Goal: Obtain resource: Download file/media

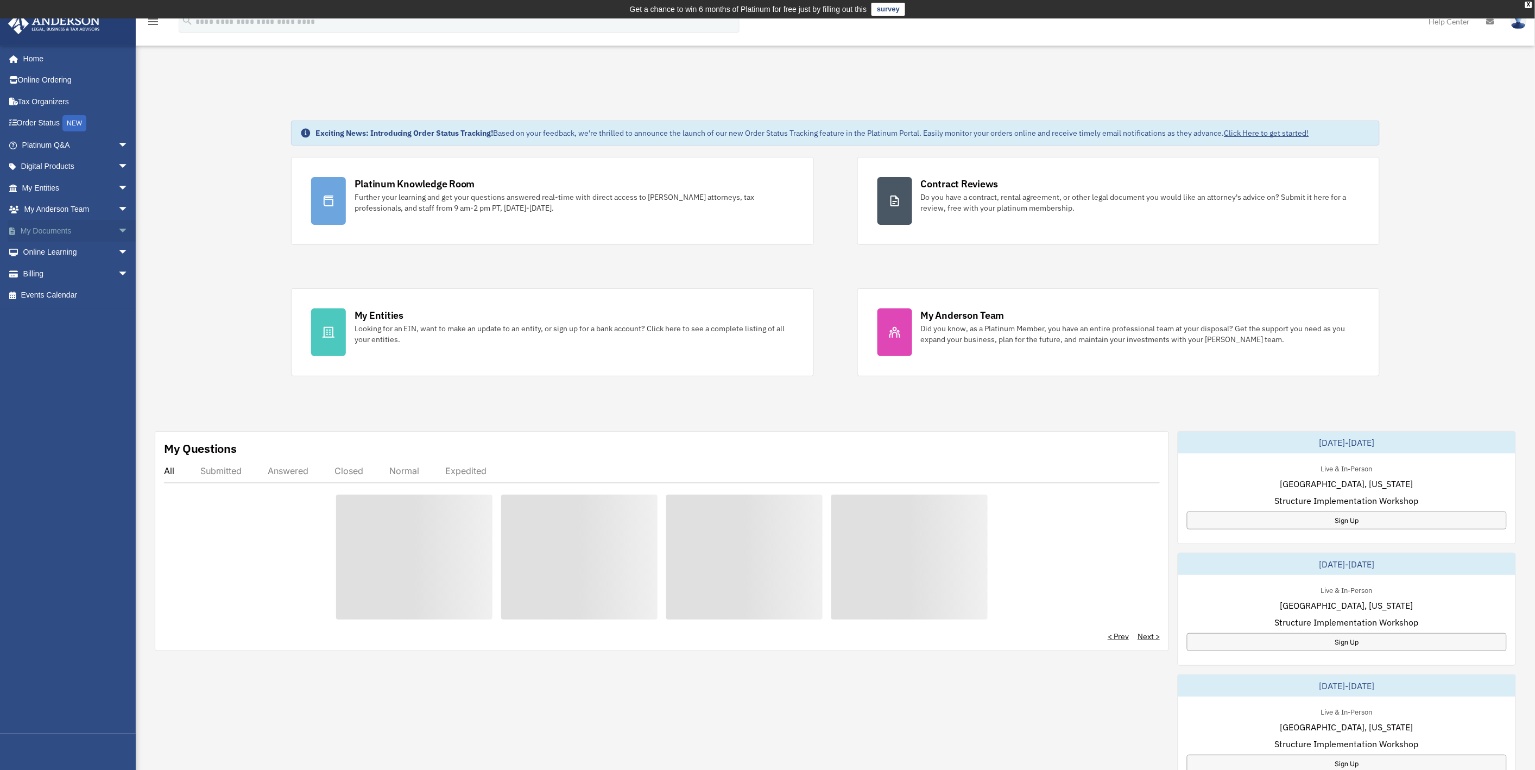
click at [31, 229] on link "My Documents arrow_drop_down" at bounding box center [76, 231] width 137 height 22
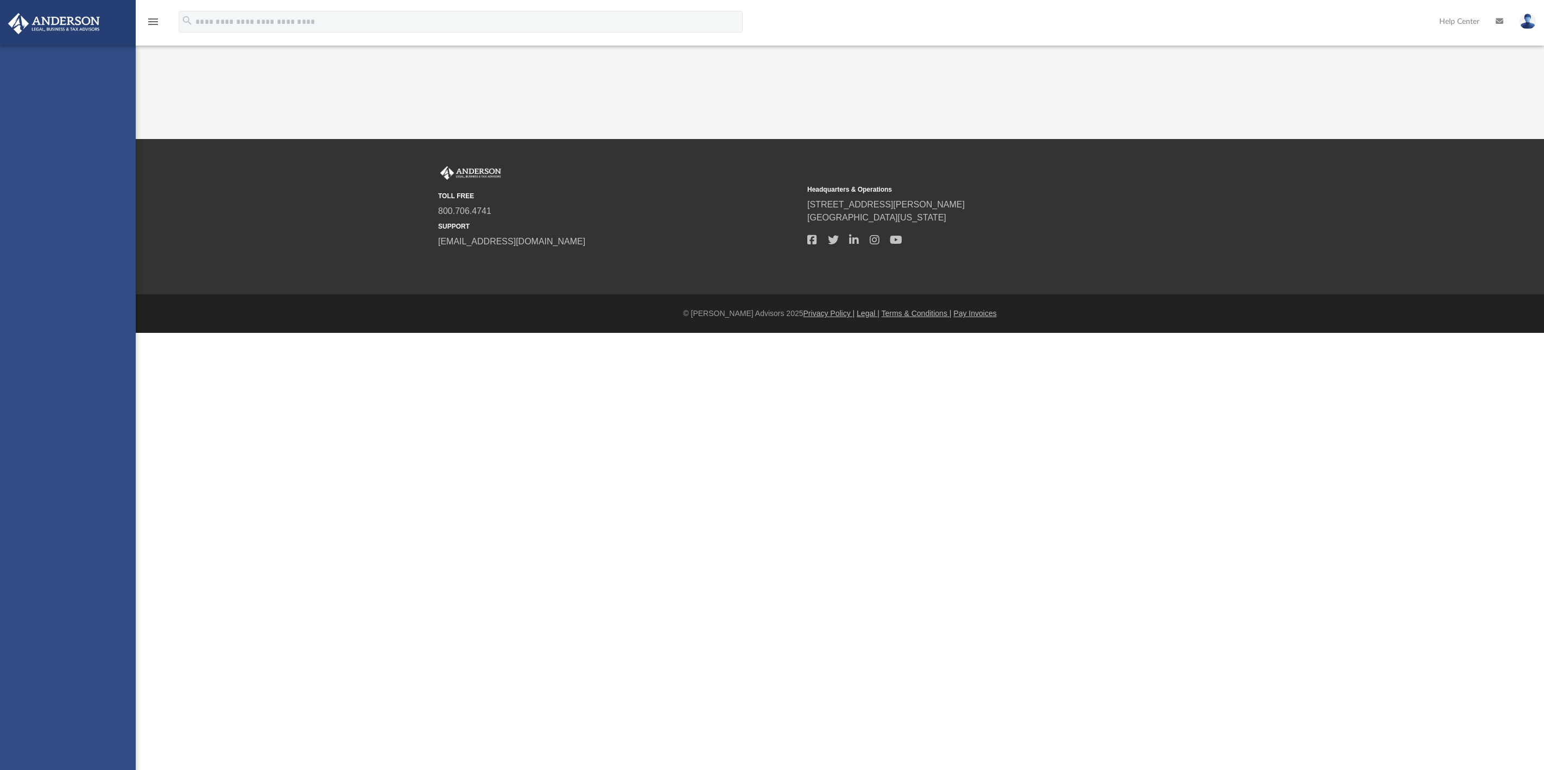
click at [894, 264] on div "TOLL FREE 800.706.4741 SUPPORT [EMAIL_ADDRESS][DOMAIN_NAME] Headquarters & Oper…" at bounding box center [840, 217] width 820 height 102
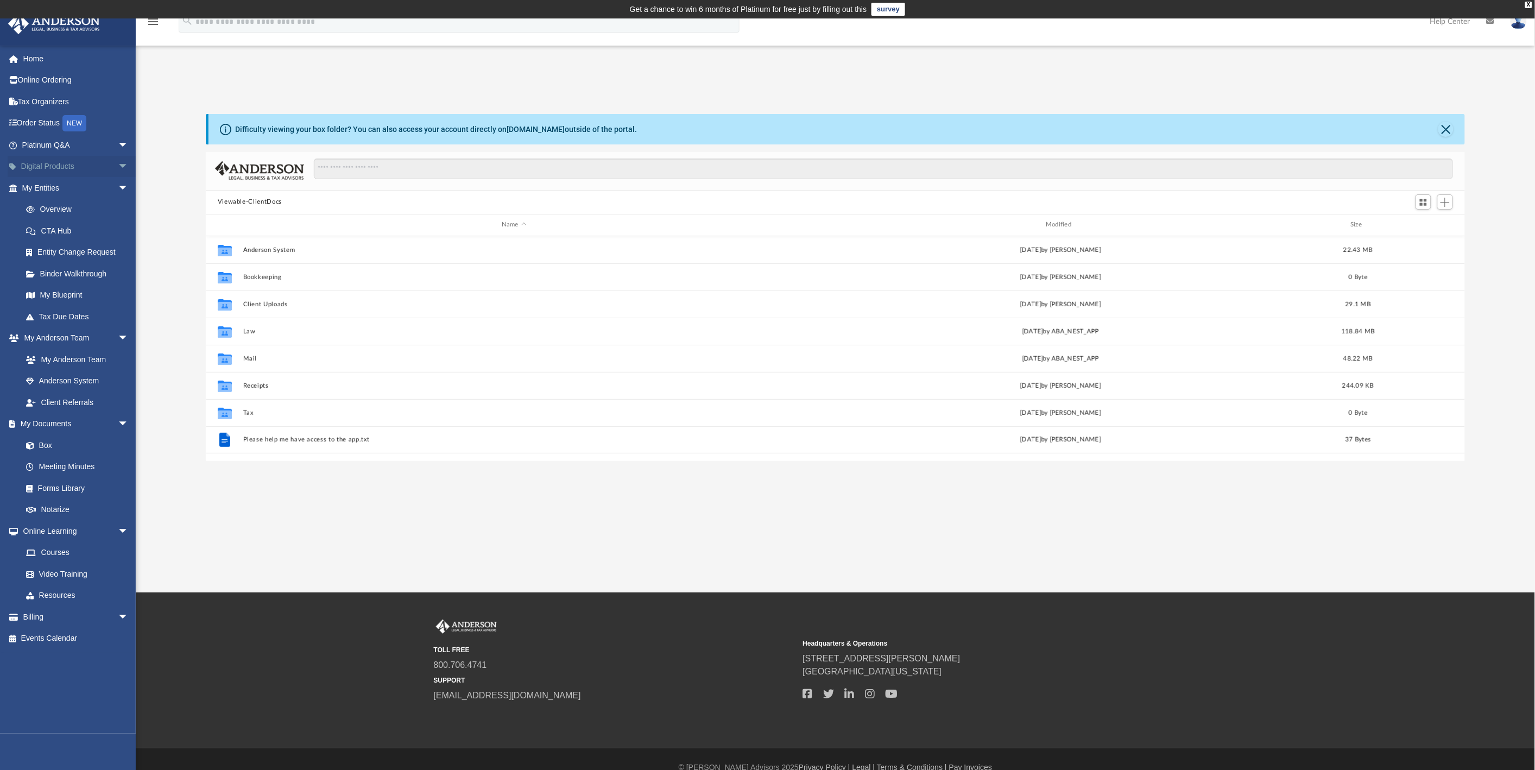
scroll to position [237, 1250]
click at [47, 166] on link "Digital Products arrow_drop_down" at bounding box center [76, 167] width 137 height 22
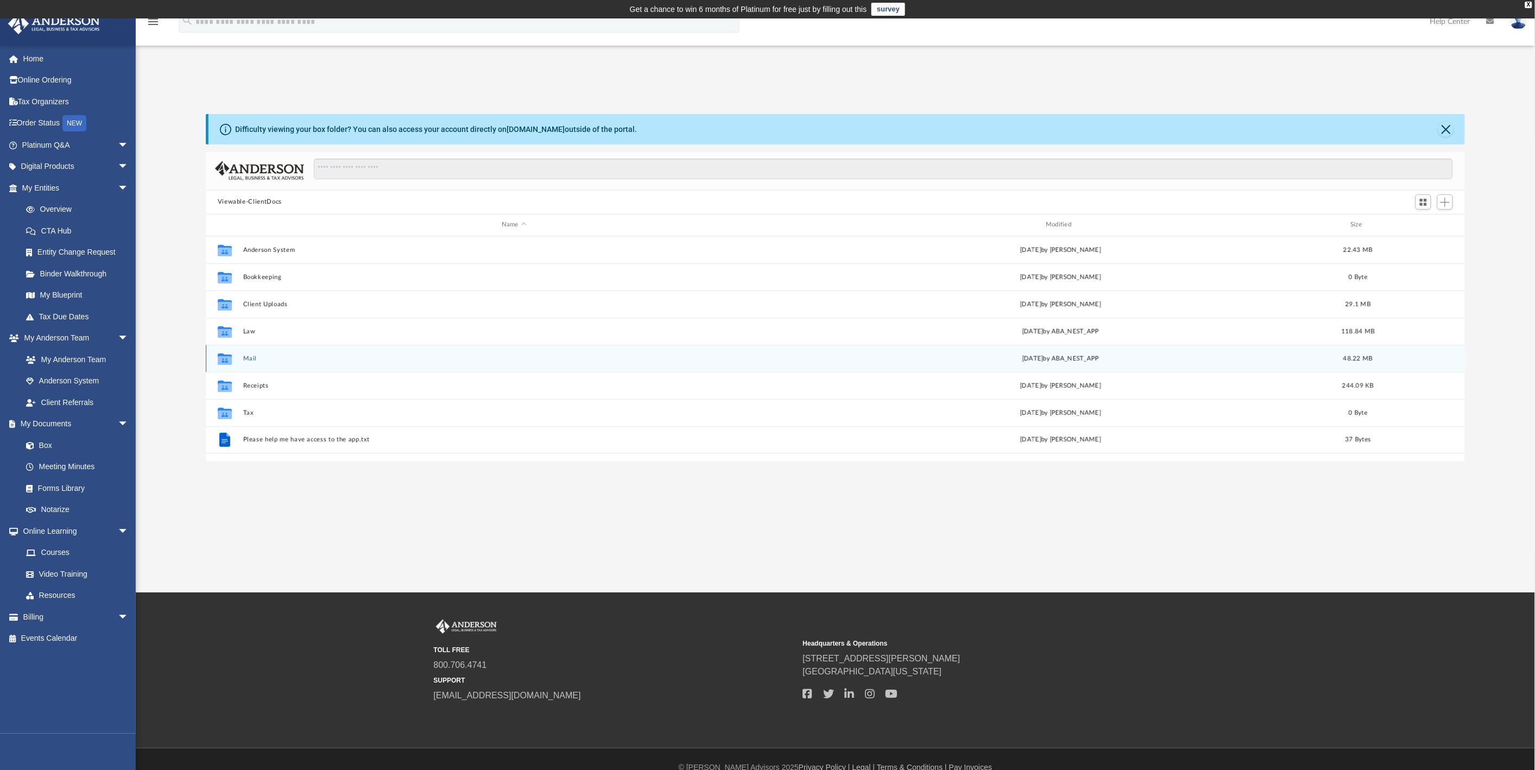
click at [252, 356] on button "Mail" at bounding box center [514, 358] width 542 height 7
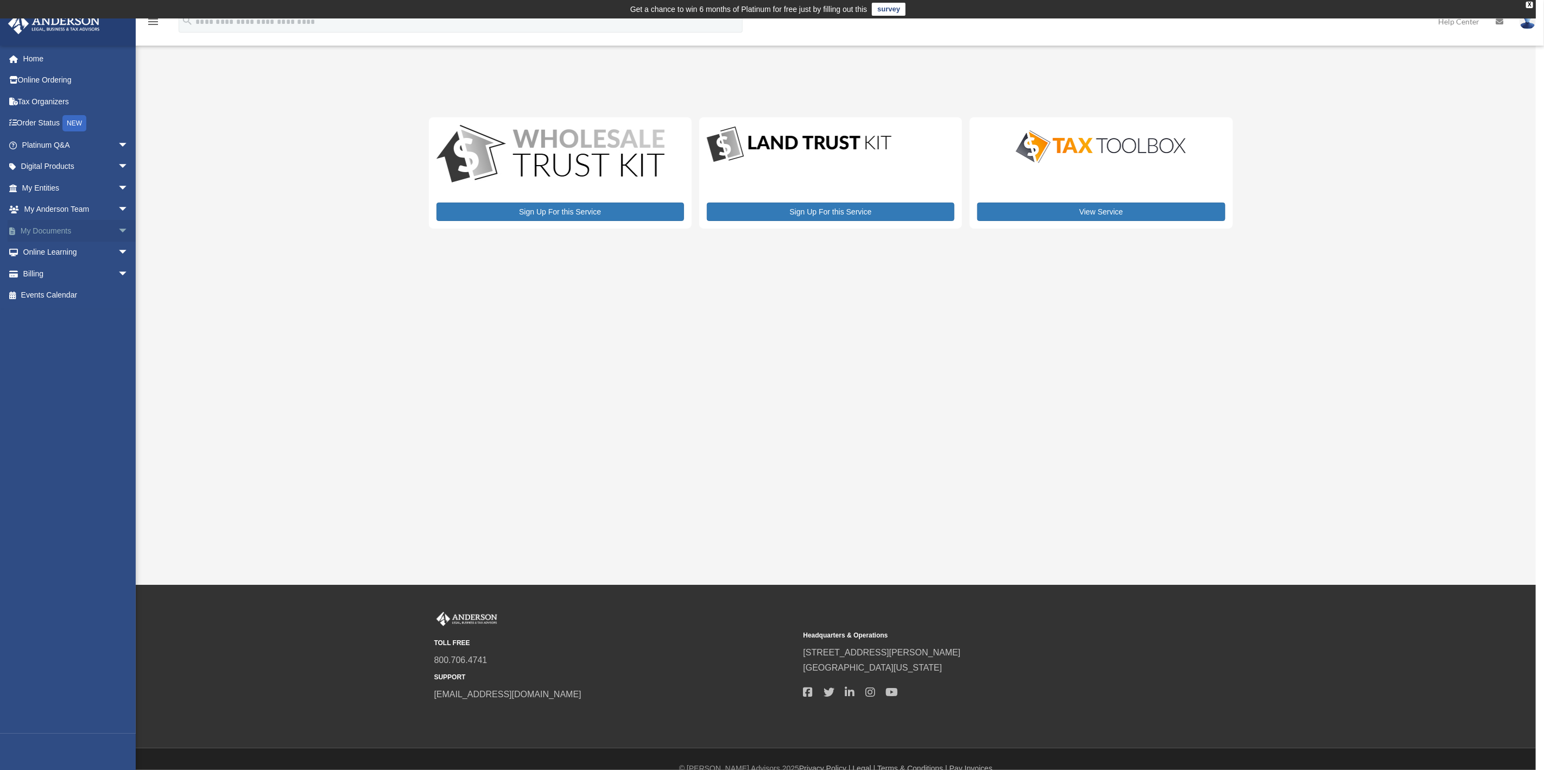
click at [47, 226] on link "My Documents arrow_drop_down" at bounding box center [76, 231] width 137 height 22
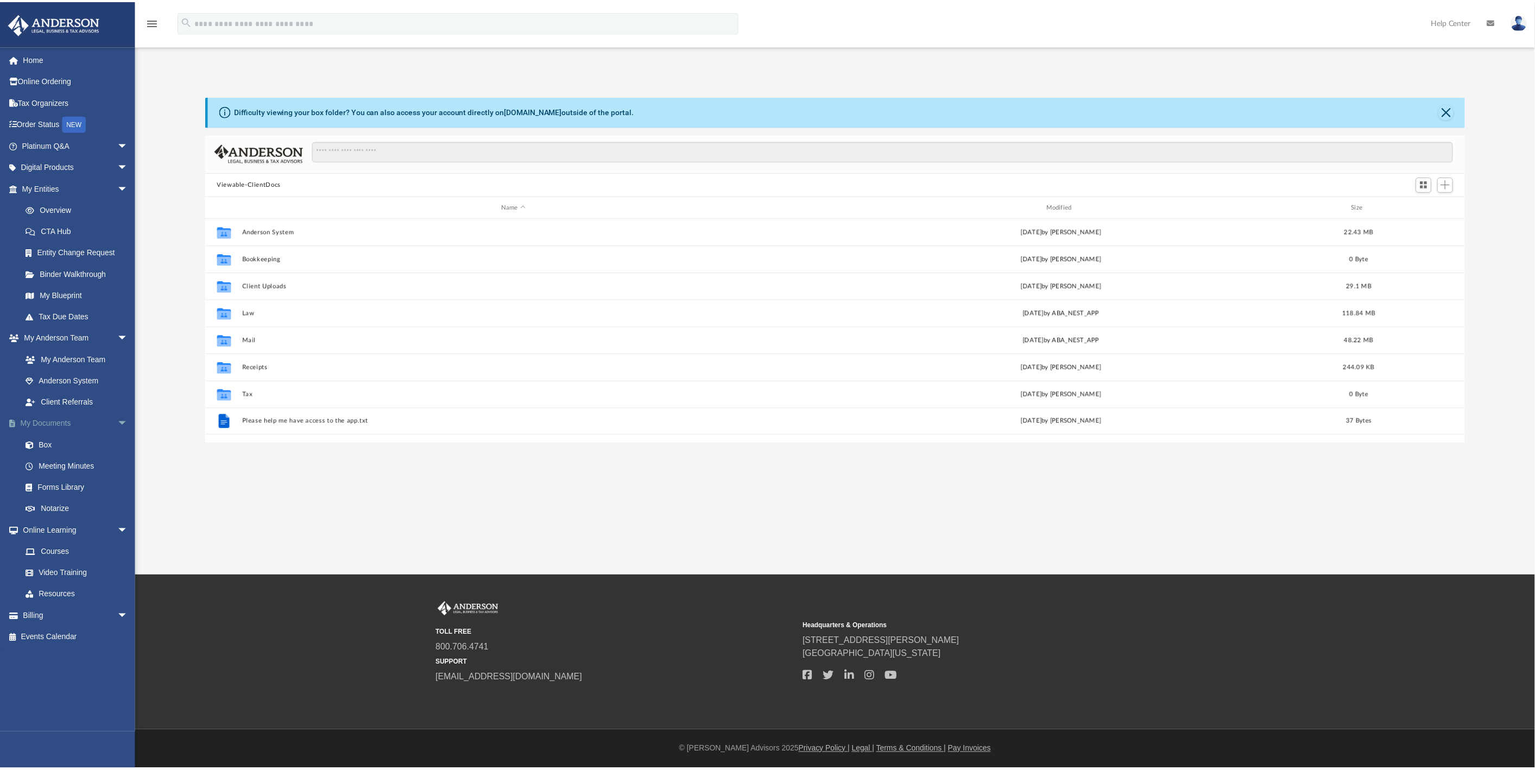
scroll to position [9, 9]
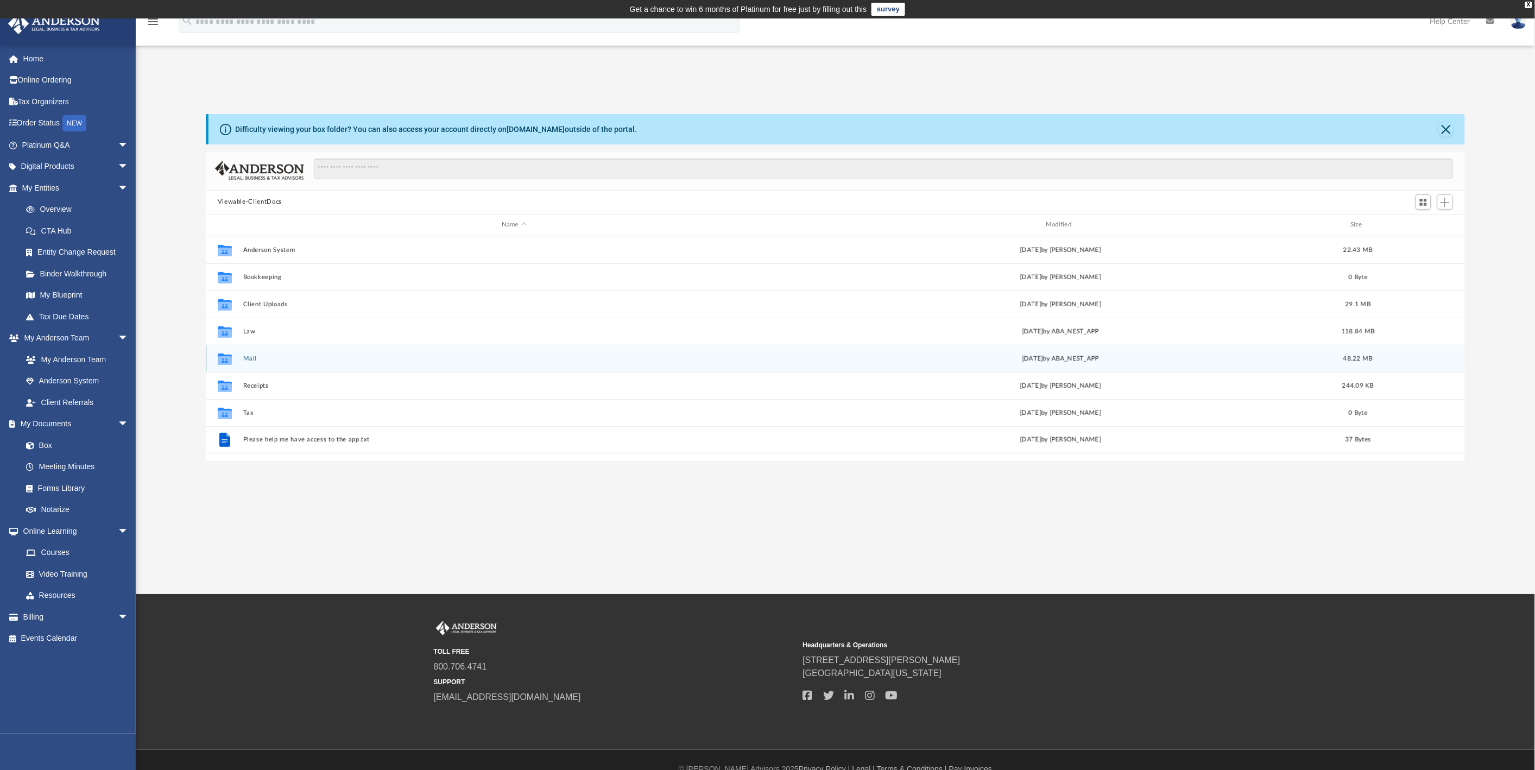
click at [255, 362] on div "Collaborated Folder Mail Wed Aug 20 2025 by ABA_NEST_APP 48.22 MB" at bounding box center [836, 358] width 1260 height 27
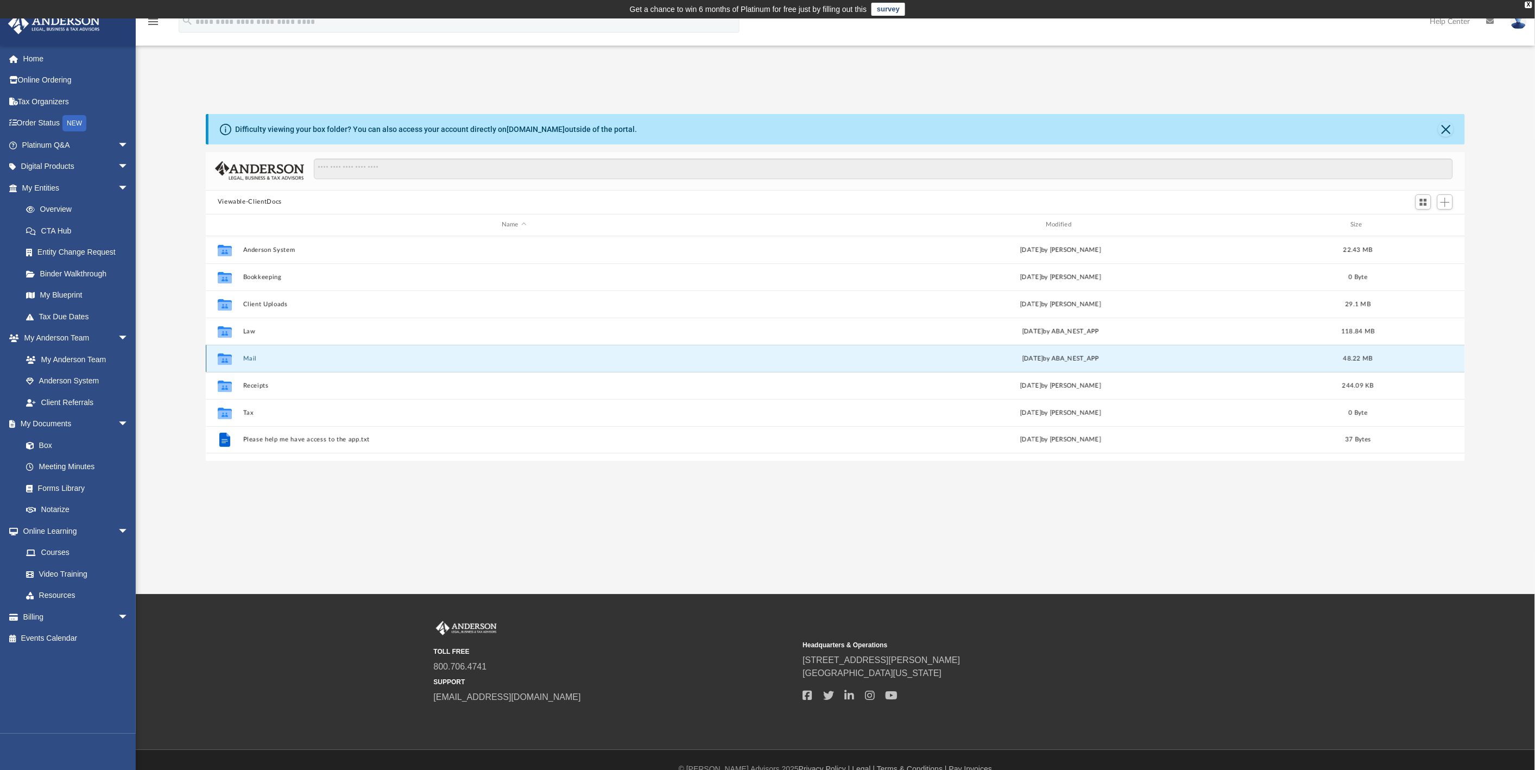
click at [250, 357] on button "Mail" at bounding box center [514, 358] width 542 height 7
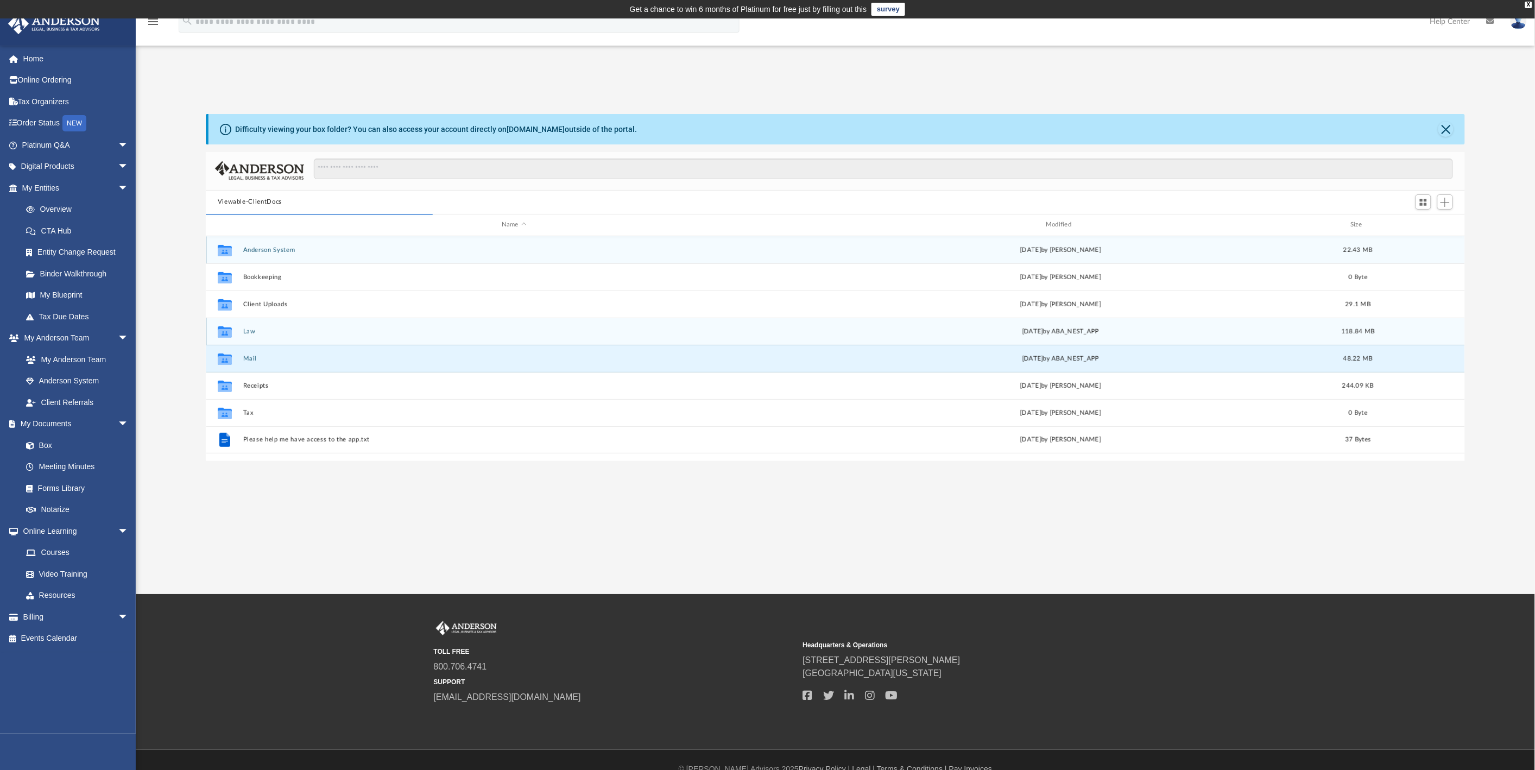
scroll to position [204, 1250]
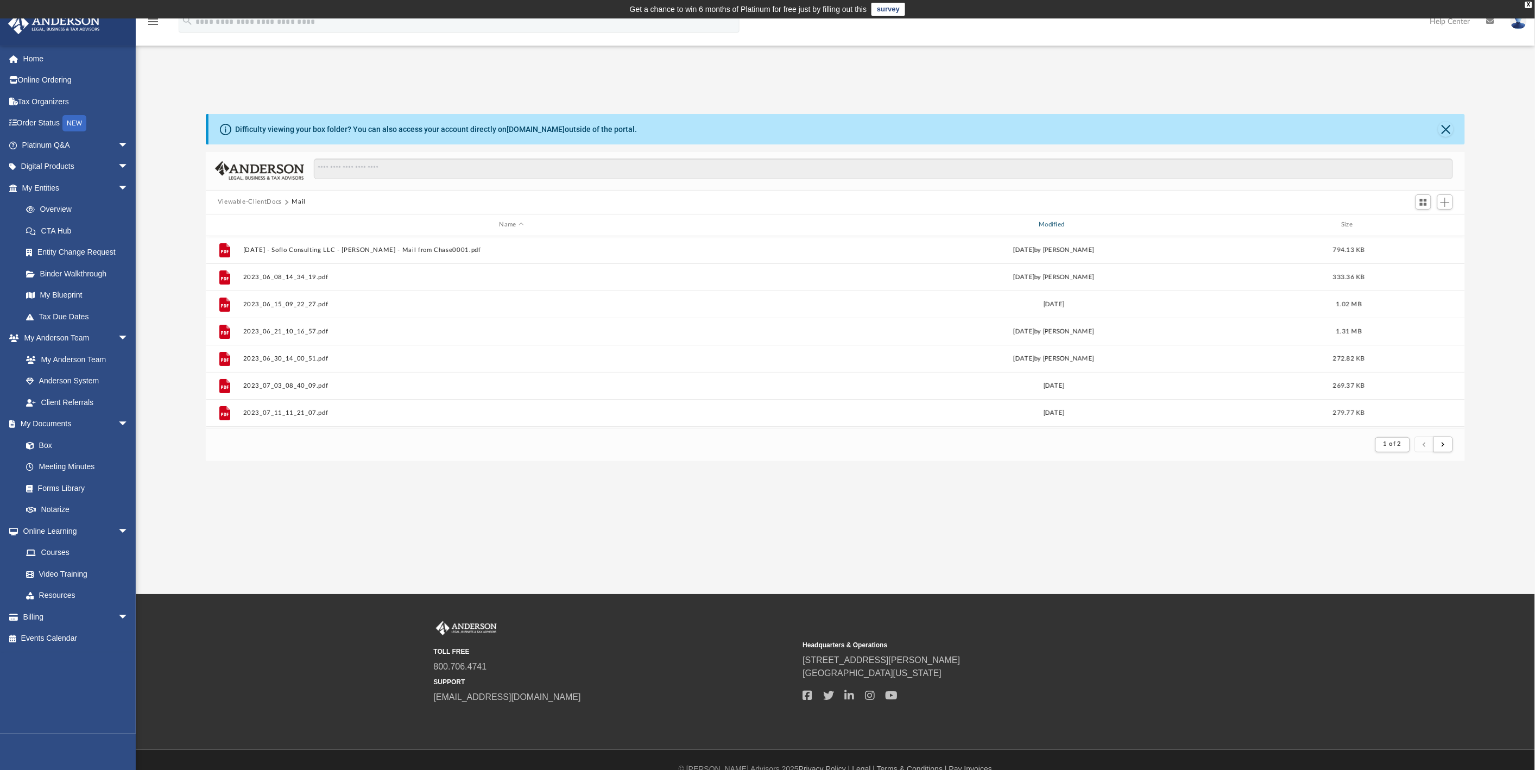
click at [1042, 224] on div "Modified" at bounding box center [1053, 225] width 537 height 10
click at [1053, 225] on div "Modified" at bounding box center [1053, 225] width 537 height 10
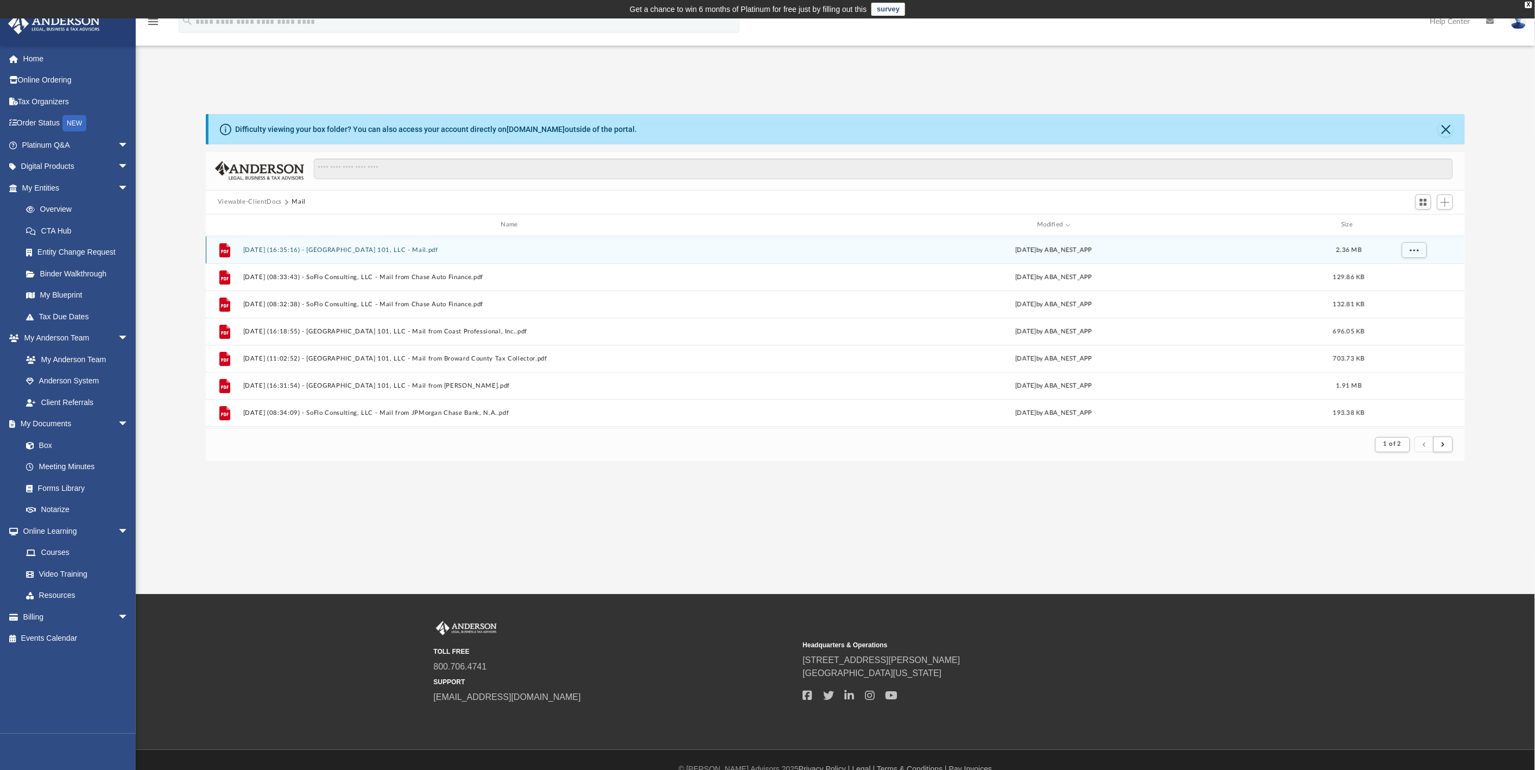
click at [327, 249] on button "2025.08.20 (16:35:16) - Windmill Lakes 101, LLC - Mail.pdf" at bounding box center [511, 249] width 537 height 7
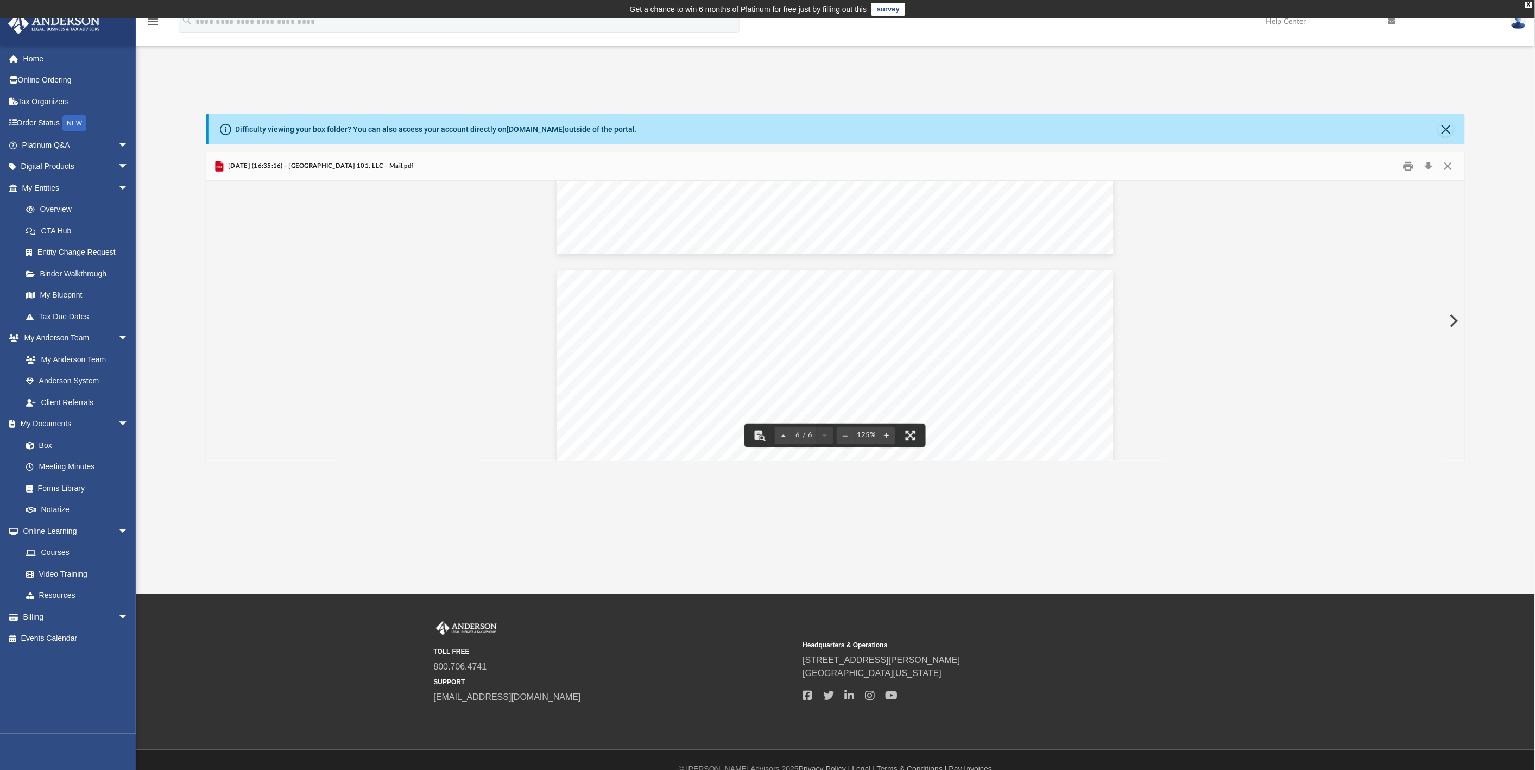
scroll to position [3582, 0]
click at [1429, 168] on button "Download" at bounding box center [1429, 165] width 20 height 17
click at [1447, 128] on button "Close" at bounding box center [1445, 129] width 15 height 15
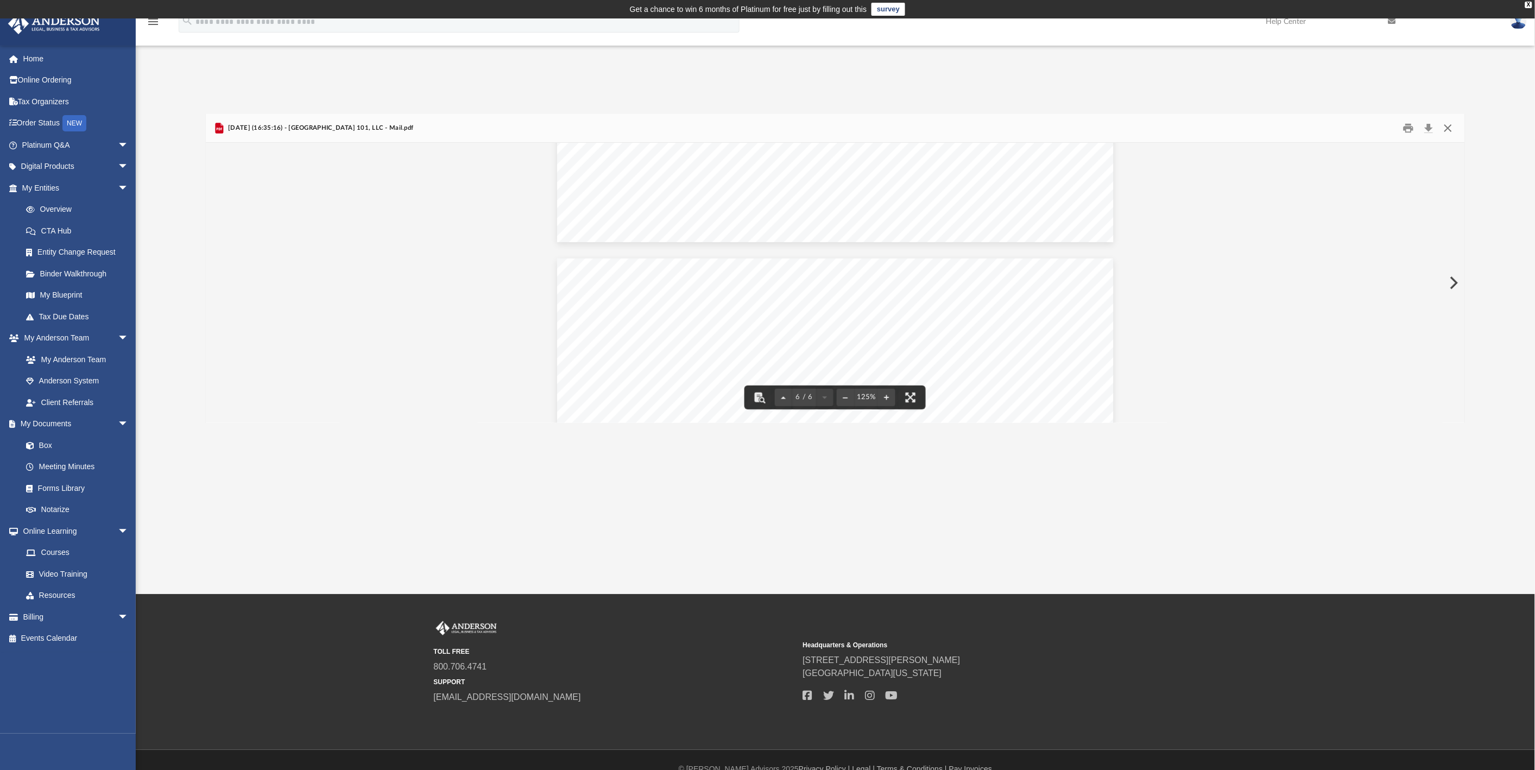
click at [1450, 128] on button "Close" at bounding box center [1448, 127] width 20 height 17
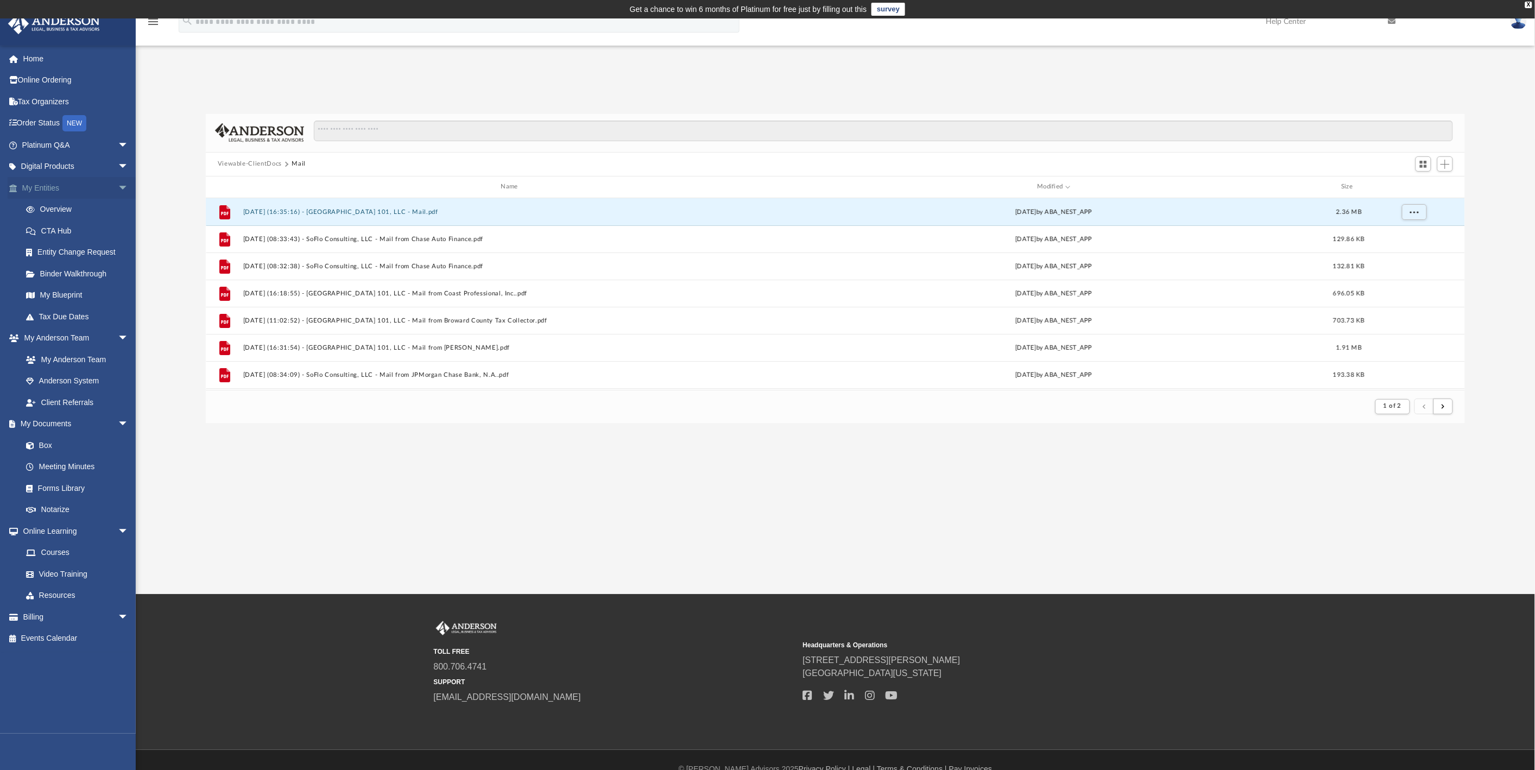
click at [35, 185] on link "My Entities arrow_drop_down" at bounding box center [76, 188] width 137 height 22
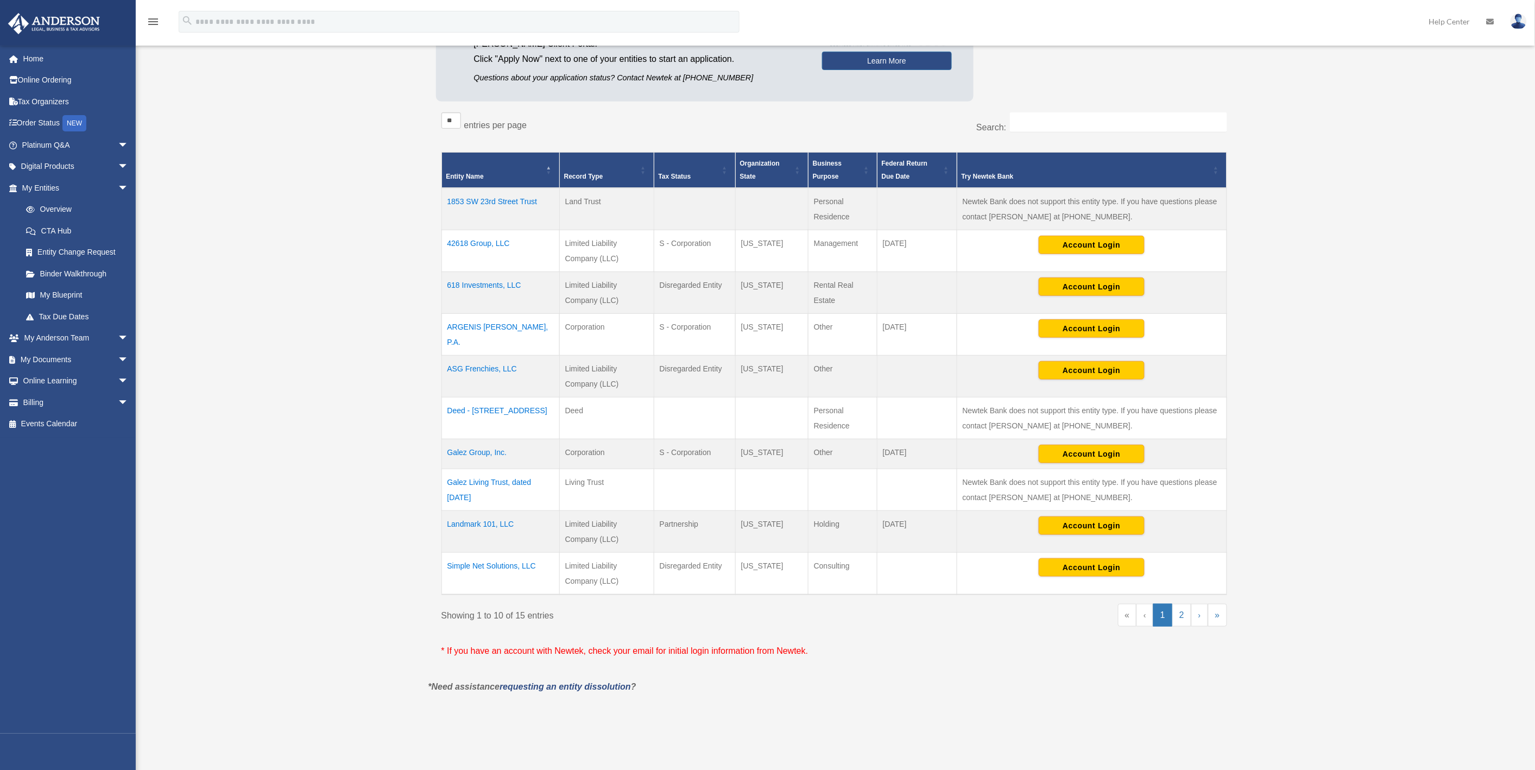
scroll to position [181, 0]
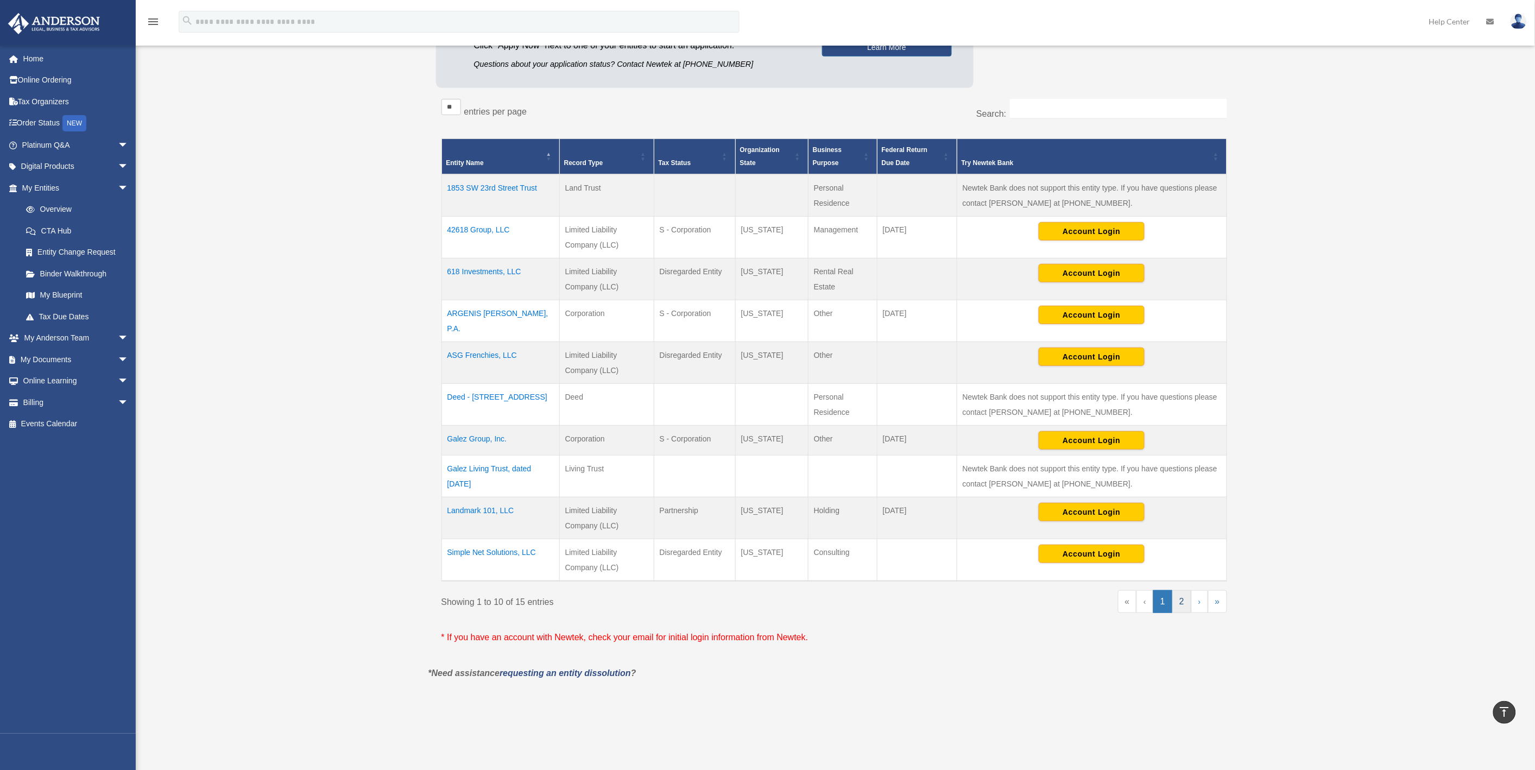
click at [1185, 600] on link "2" at bounding box center [1181, 601] width 19 height 23
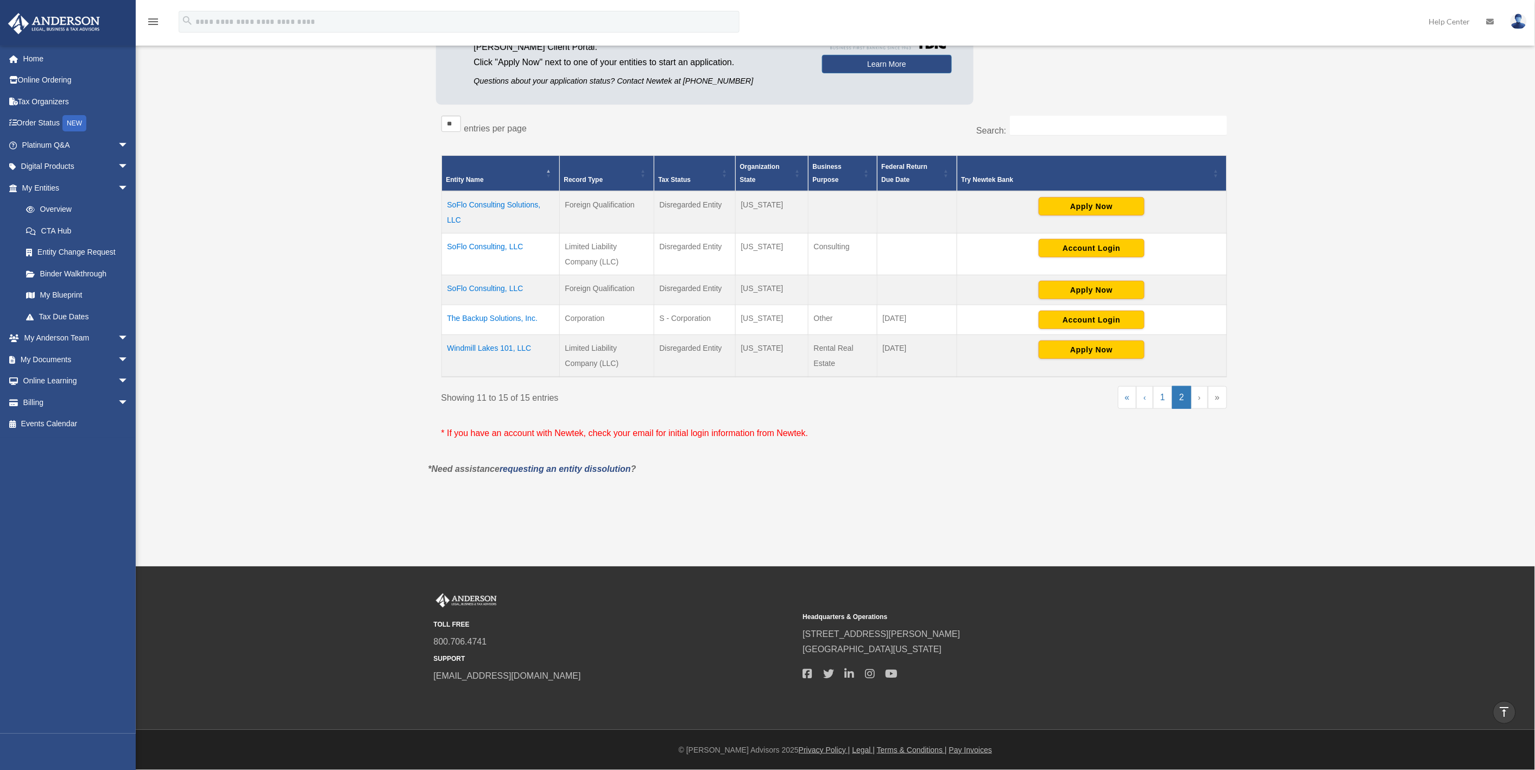
scroll to position [163, 0]
click at [497, 350] on td "Windmill Lakes 101, LLC" at bounding box center [500, 357] width 118 height 42
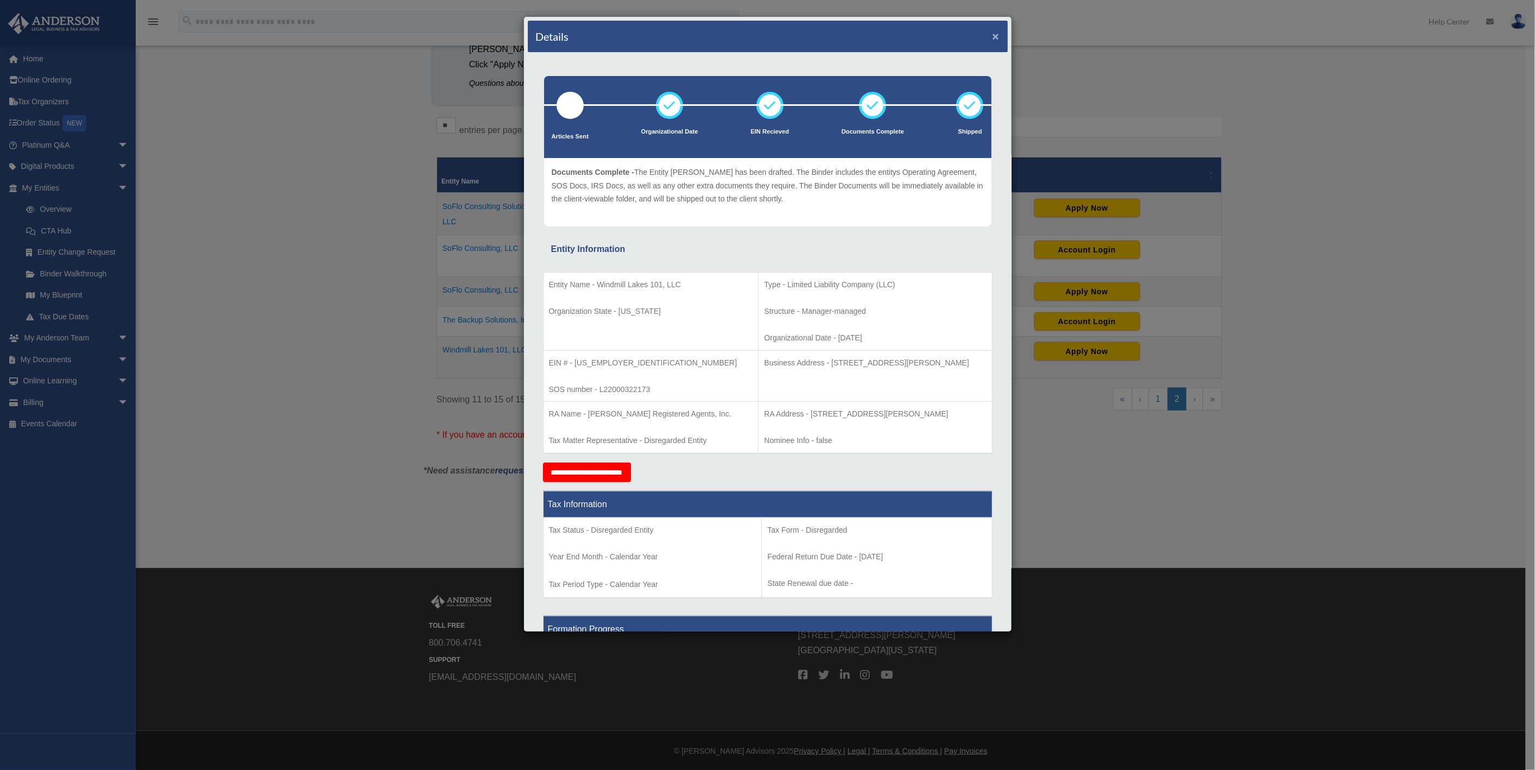
click at [992, 34] on button "×" at bounding box center [995, 35] width 7 height 11
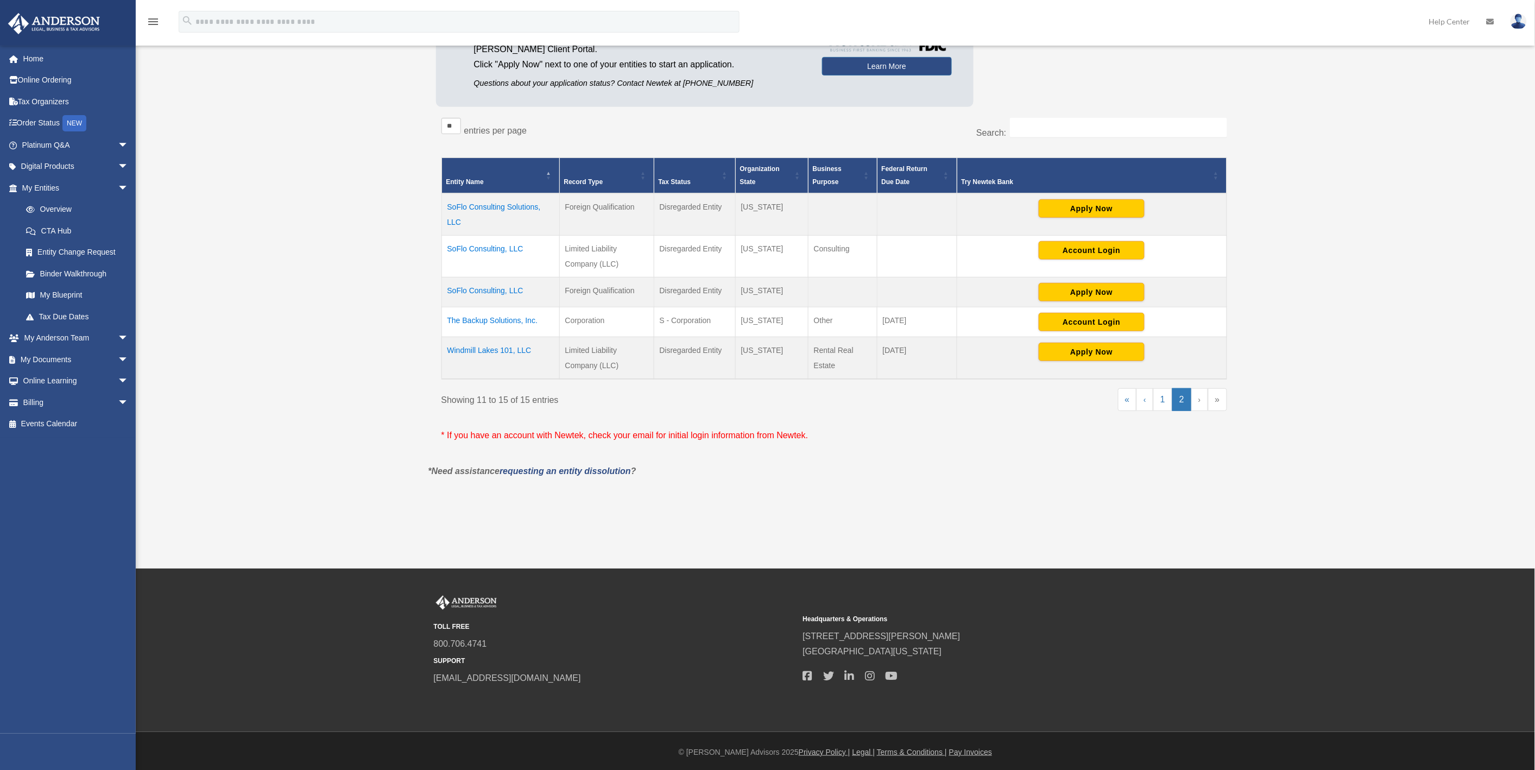
click at [486, 345] on td "Windmill Lakes 101, LLC" at bounding box center [500, 358] width 118 height 42
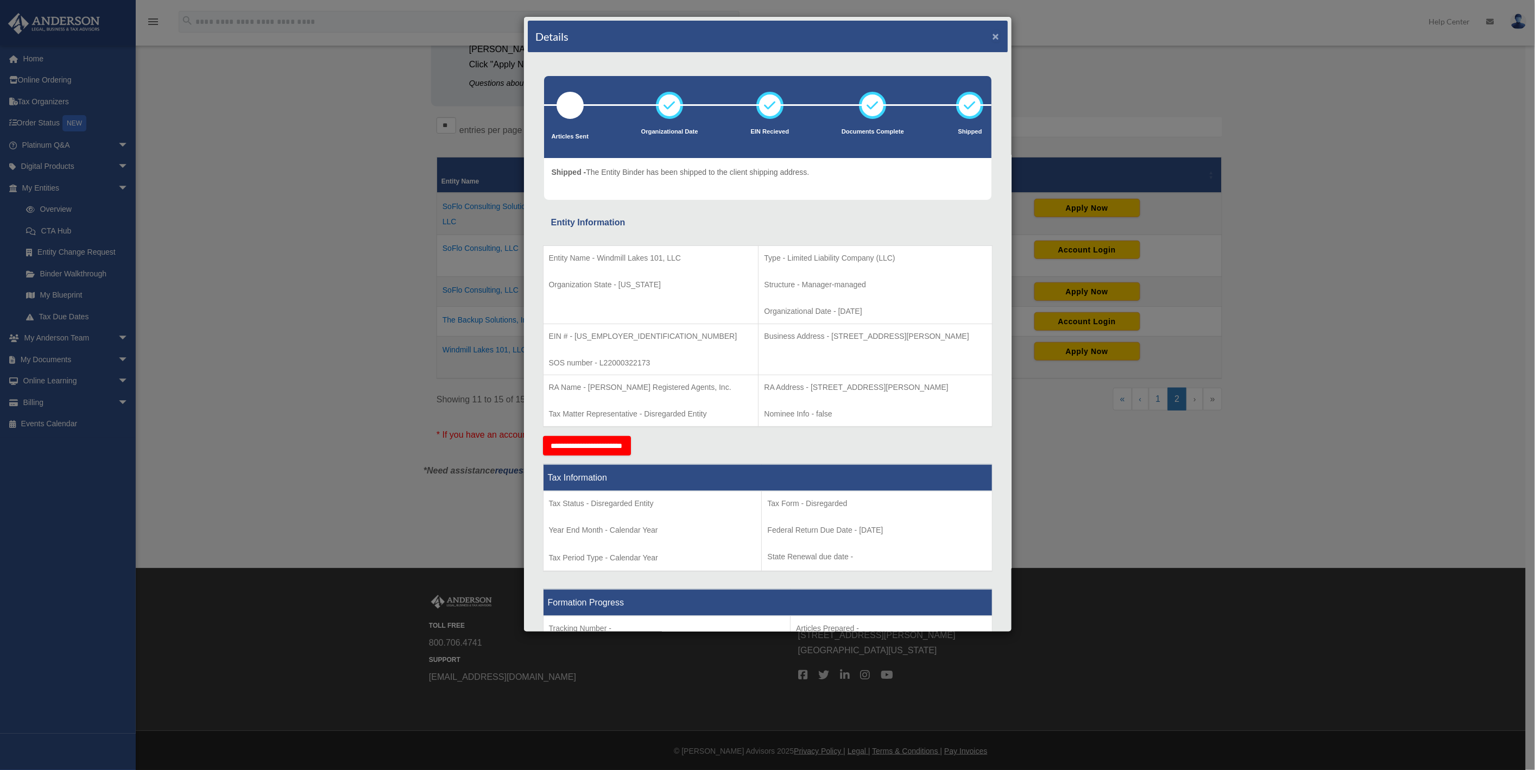
click at [992, 41] on button "×" at bounding box center [995, 35] width 7 height 11
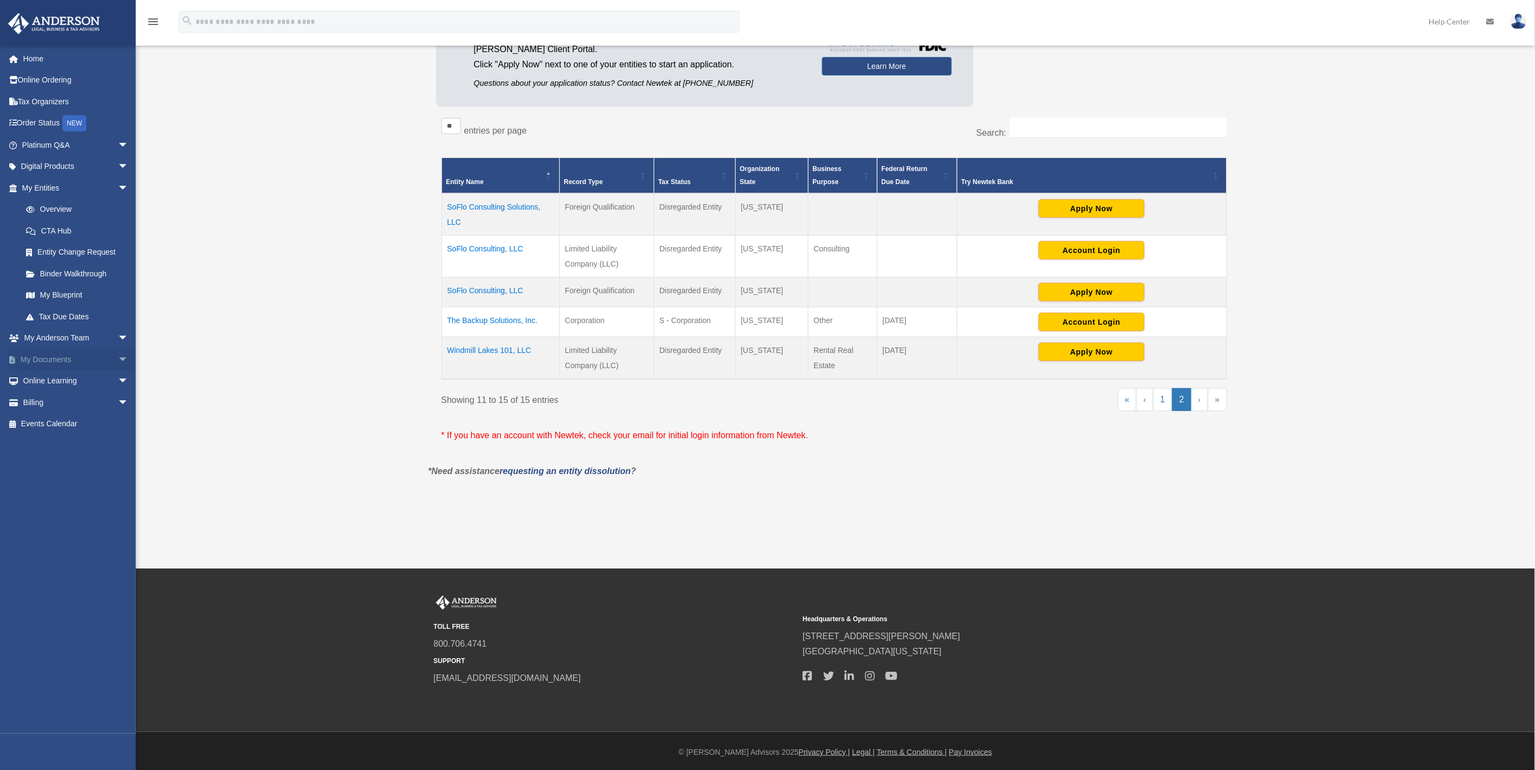
click at [49, 356] on link "My Documents arrow_drop_down" at bounding box center [76, 360] width 137 height 22
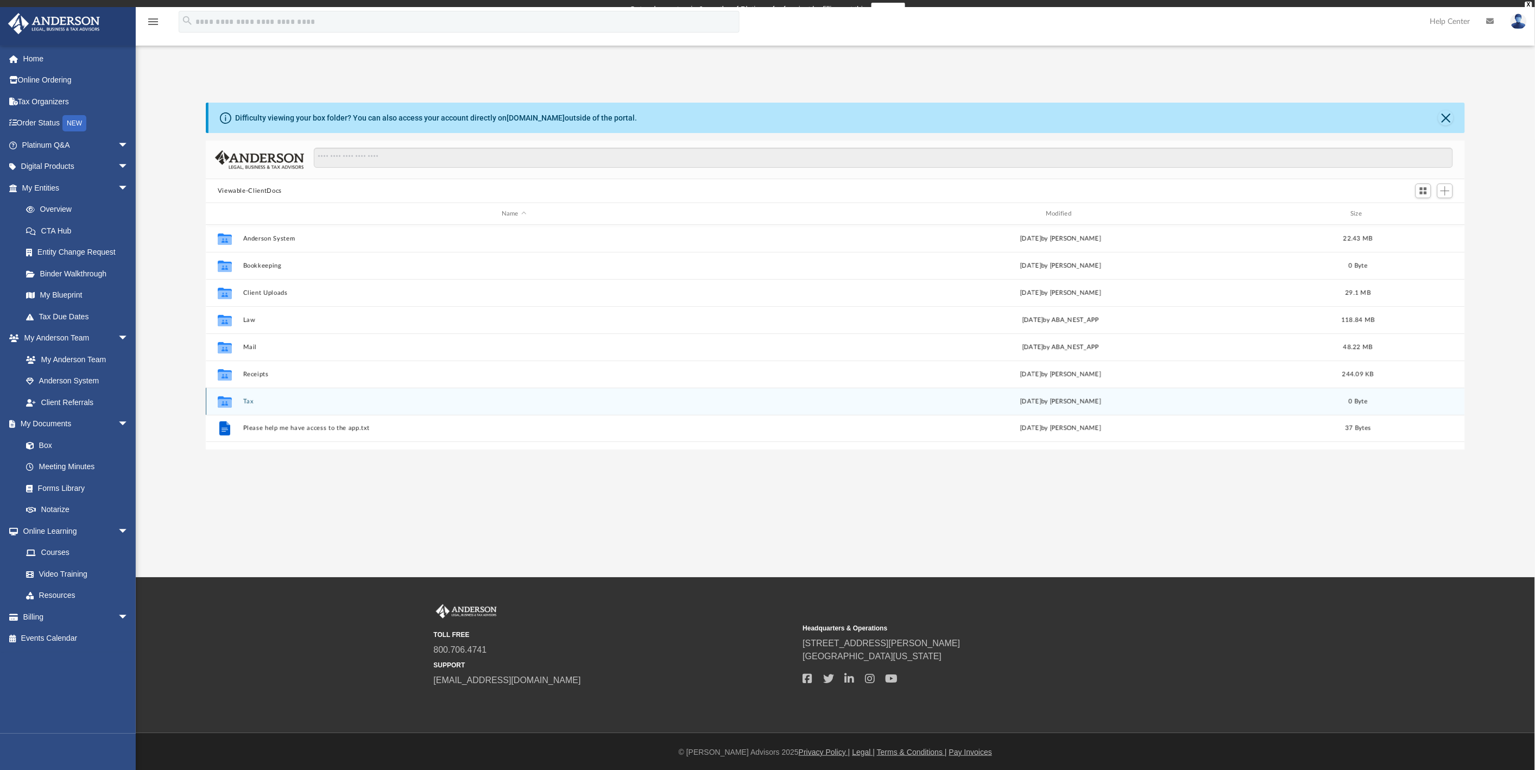
scroll to position [9, 9]
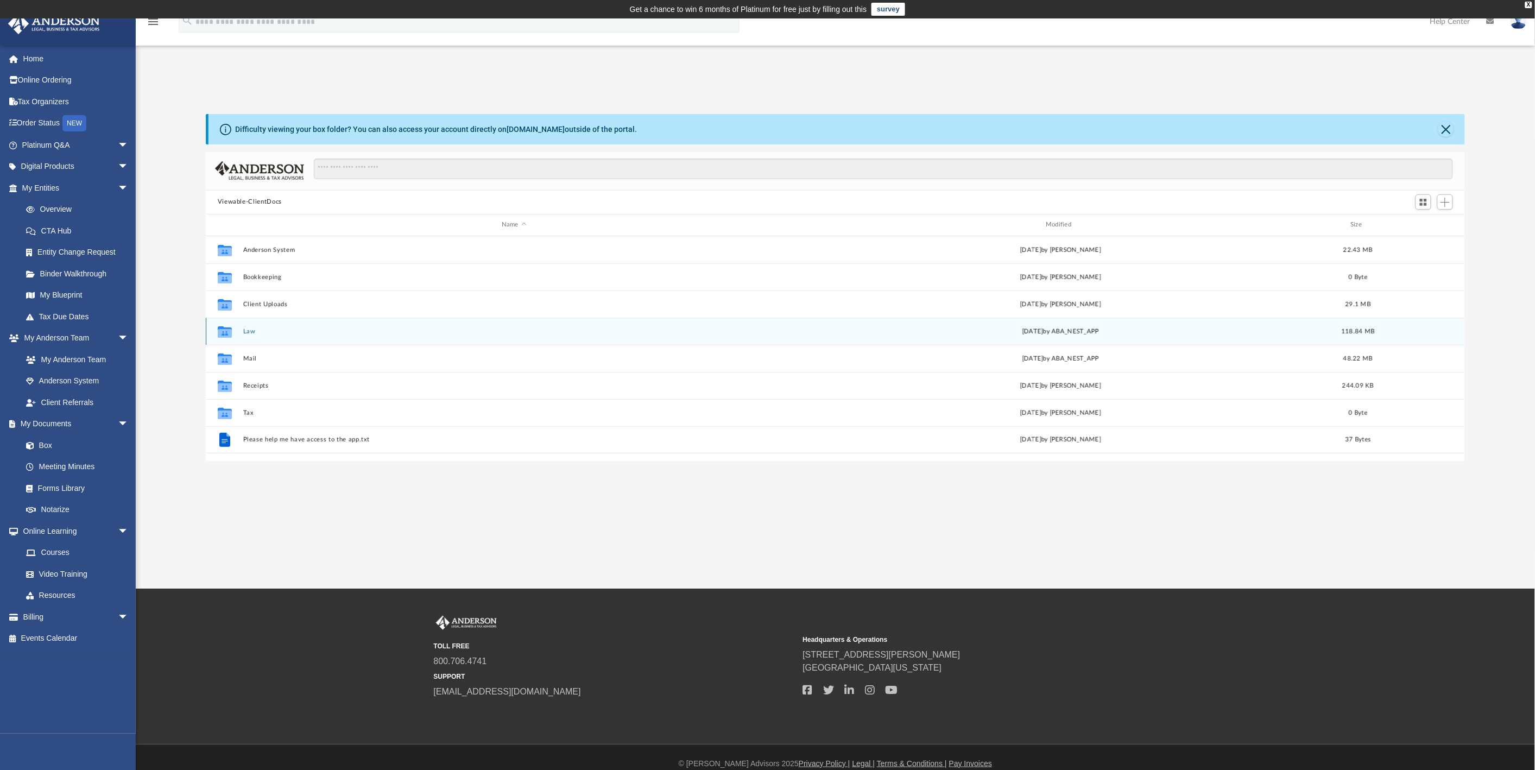
click at [229, 332] on icon "grid" at bounding box center [225, 332] width 14 height 9
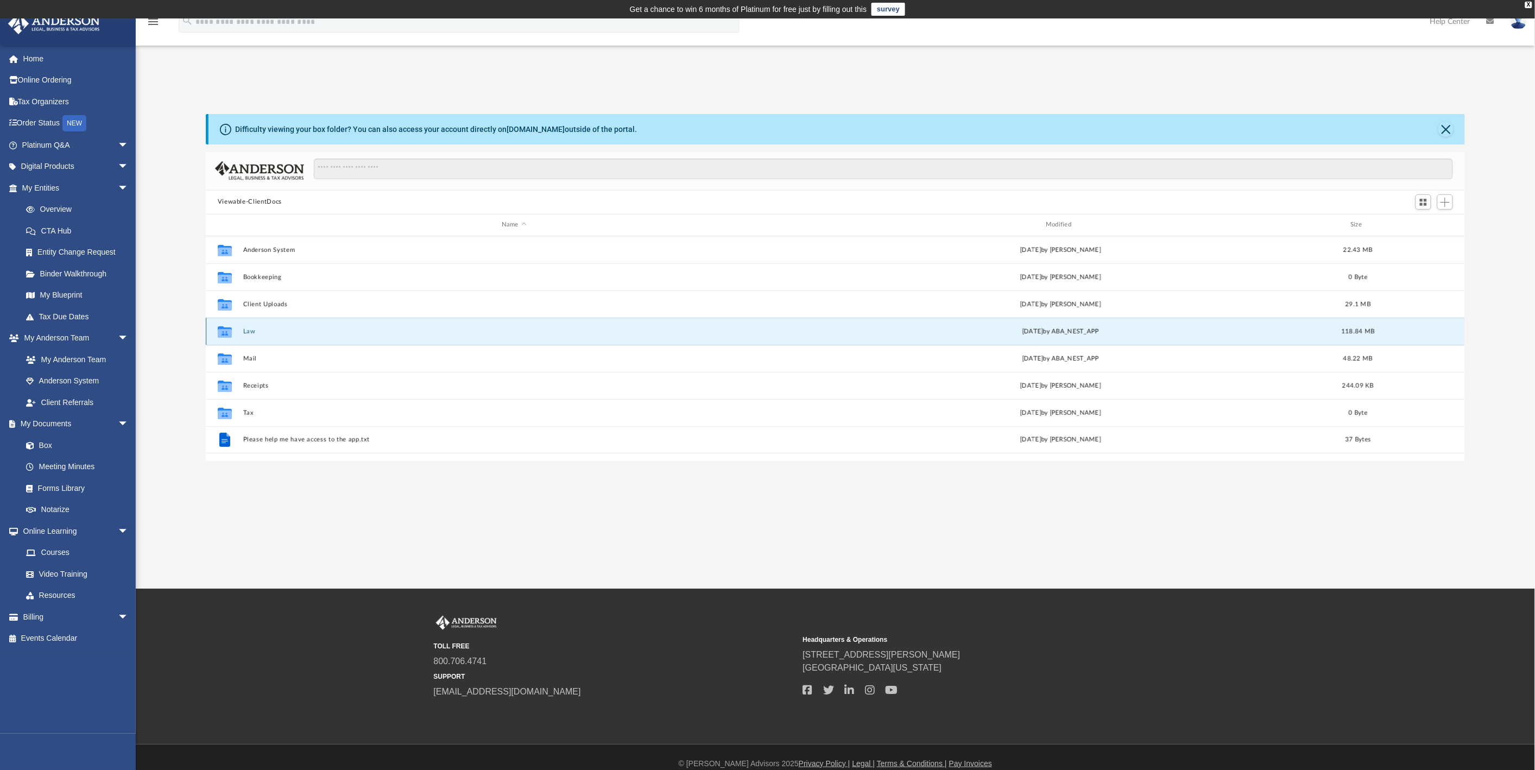
click at [250, 331] on button "Law" at bounding box center [514, 331] width 542 height 7
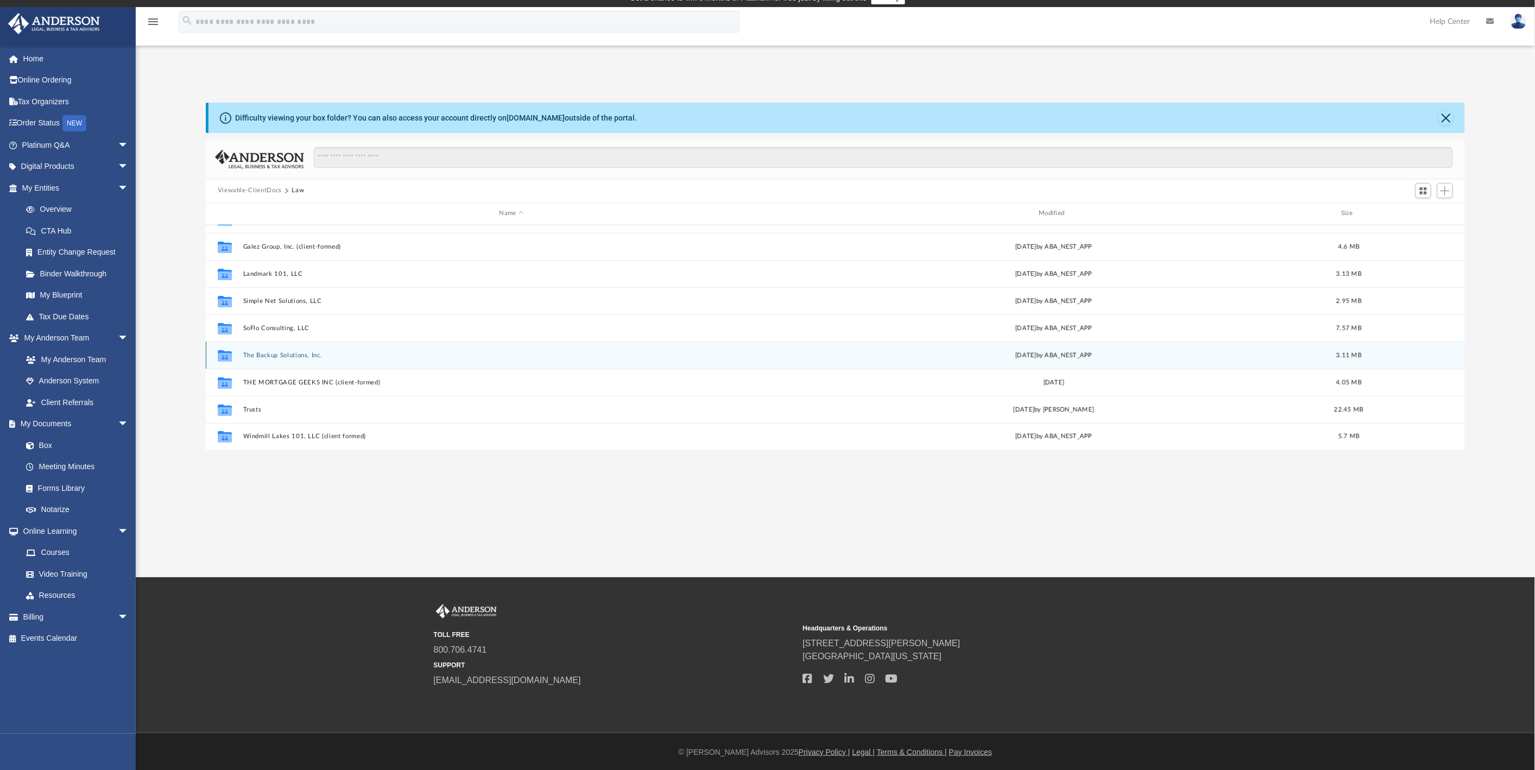
scroll to position [12, 0]
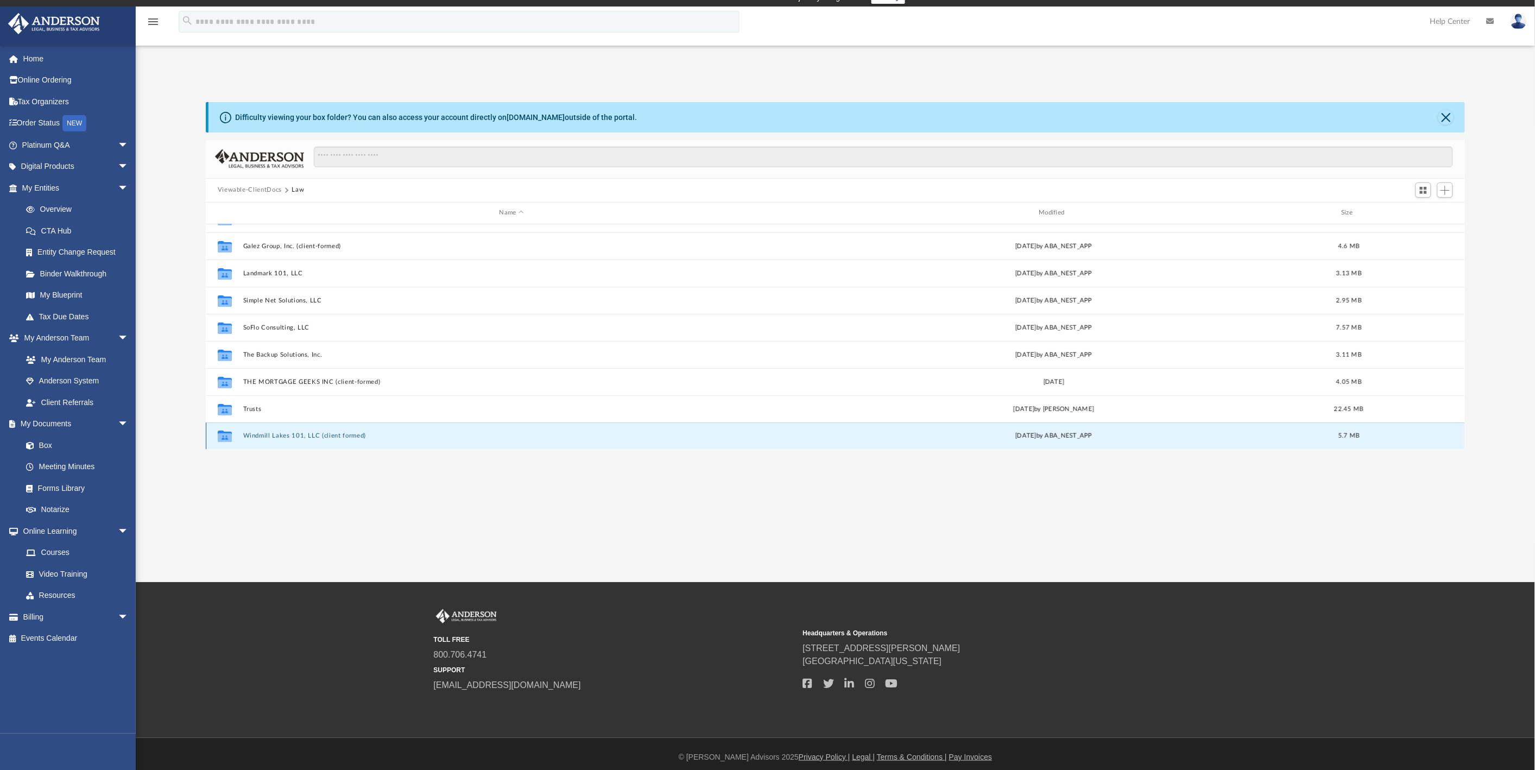
click at [296, 433] on button "Windmill Lakes 101, LLC (client formed)" at bounding box center [511, 435] width 537 height 7
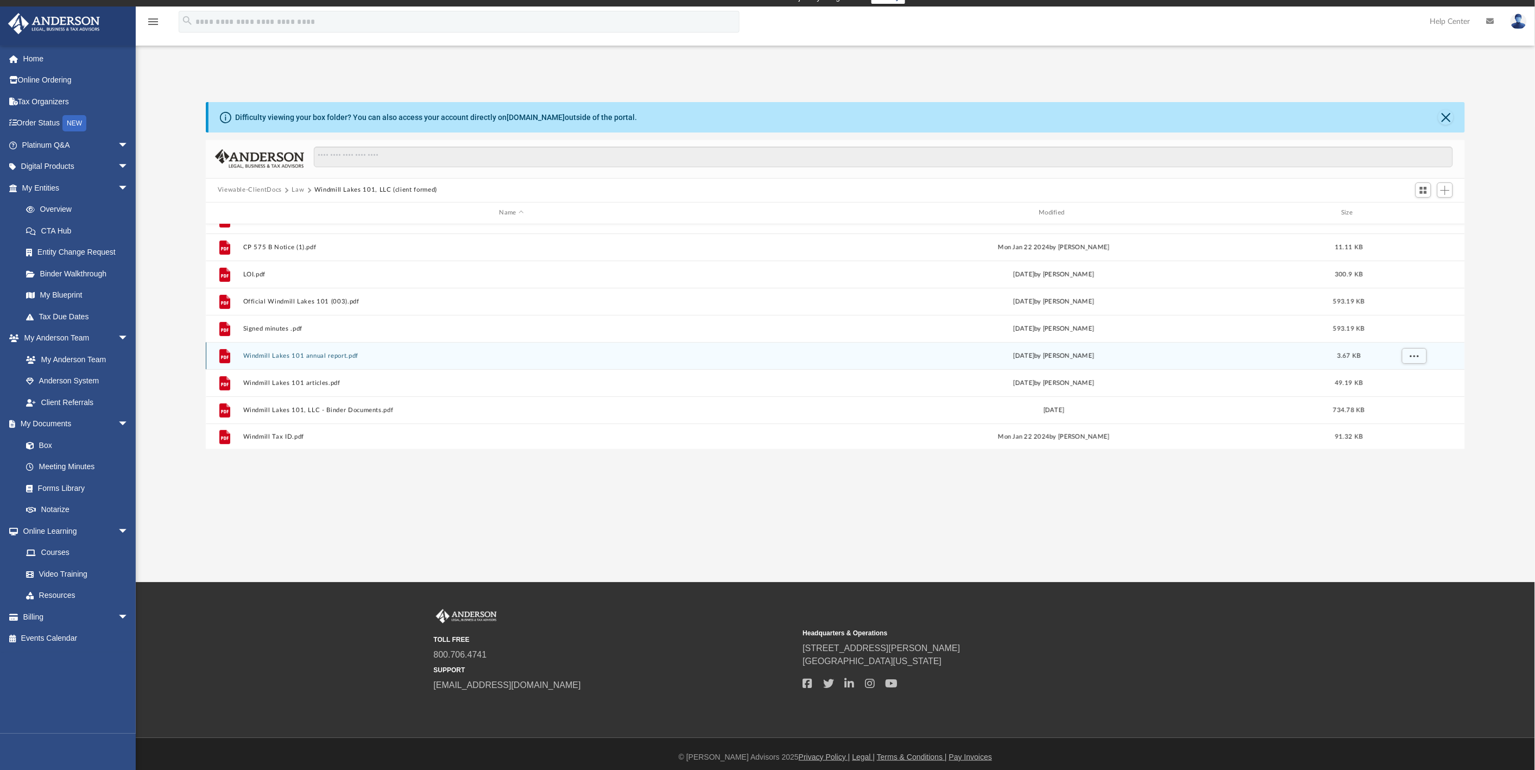
scroll to position [182, 0]
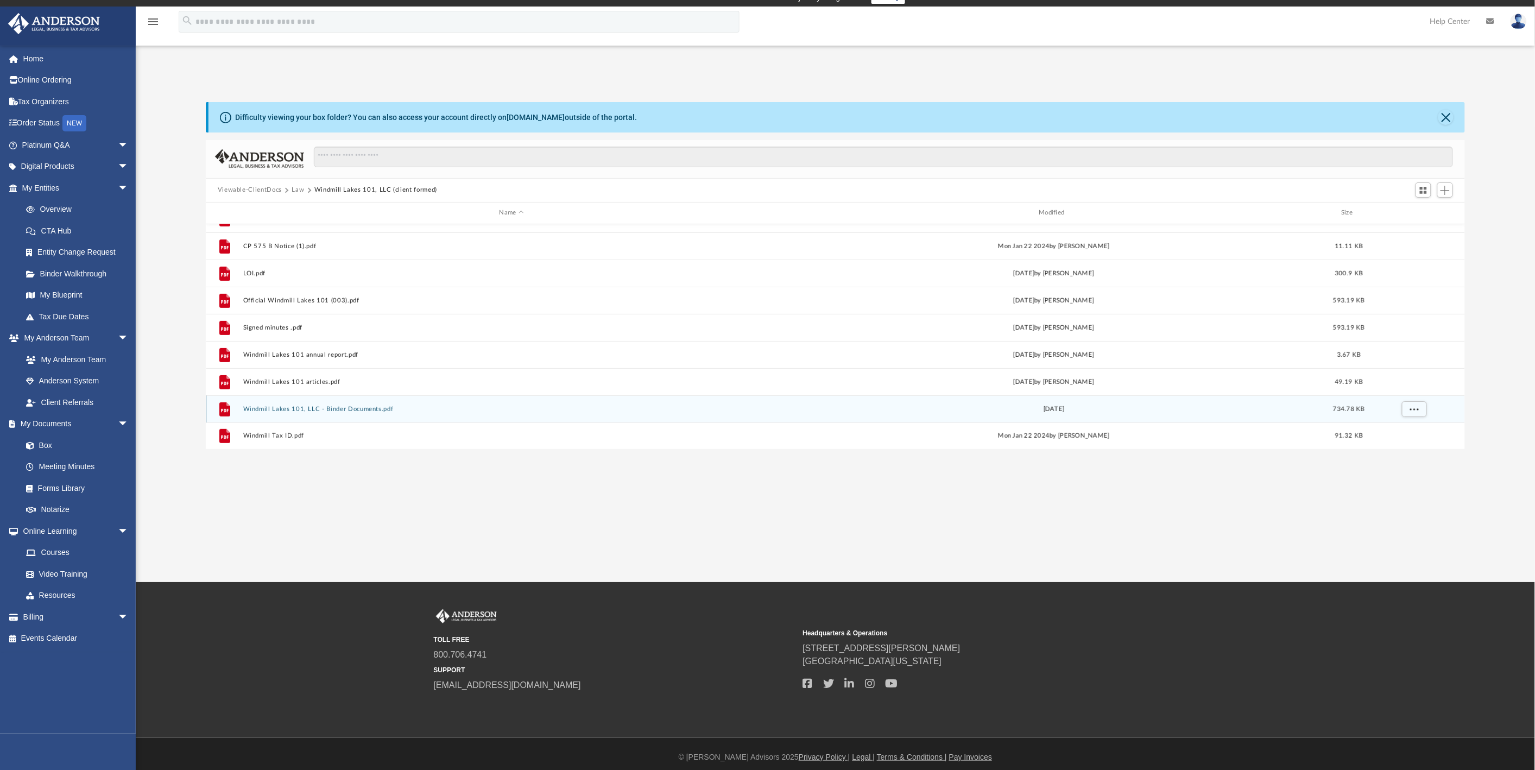
click at [313, 410] on button "Windmill Lakes 101, LLC - Binder Documents.pdf" at bounding box center [511, 409] width 537 height 7
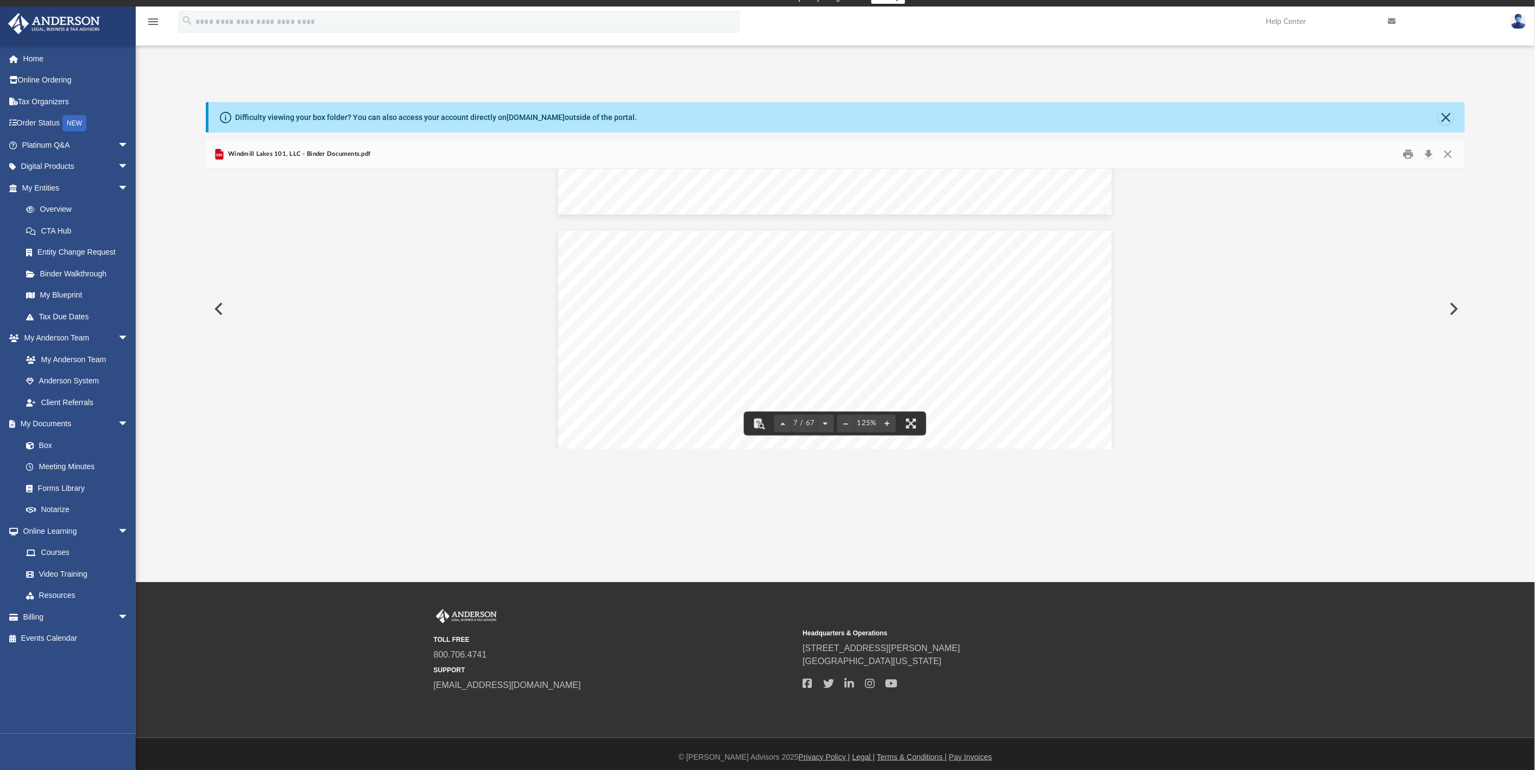
scroll to position [4343, 0]
click at [1430, 150] on button "Download" at bounding box center [1429, 154] width 20 height 17
click at [1448, 154] on button "Close" at bounding box center [1448, 154] width 20 height 17
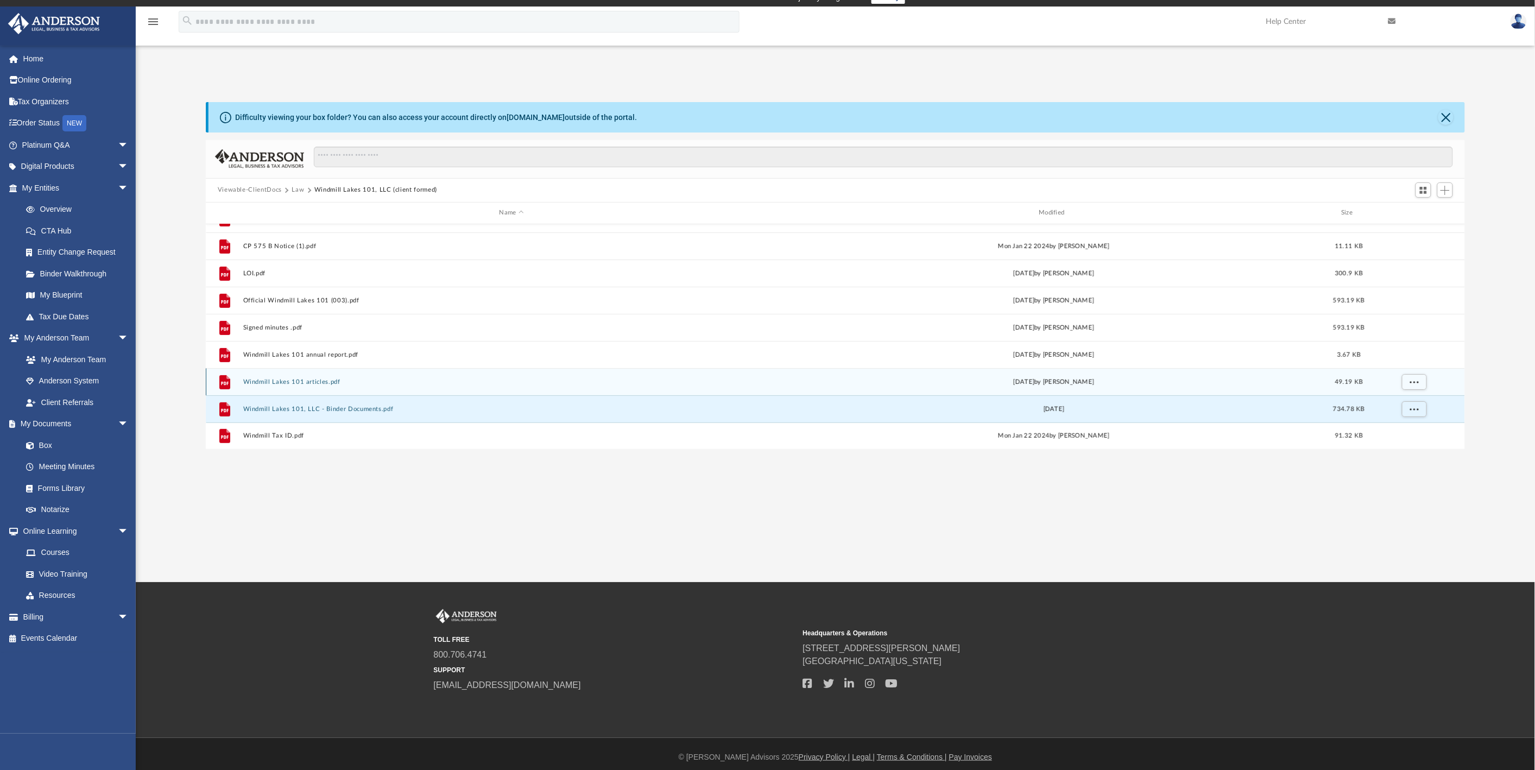
scroll to position [17, 0]
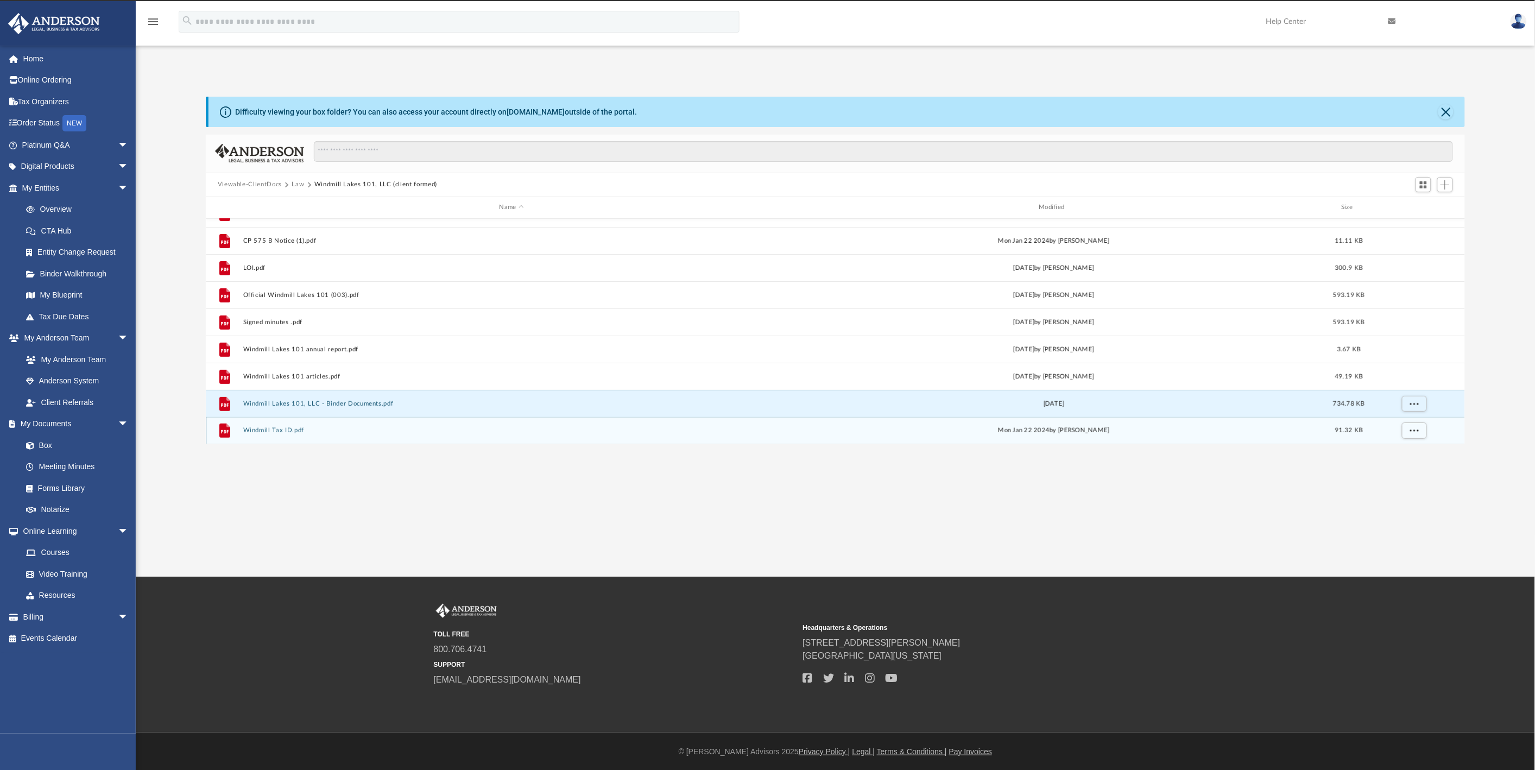
click at [269, 428] on button "Windmill Tax ID.pdf" at bounding box center [511, 430] width 537 height 7
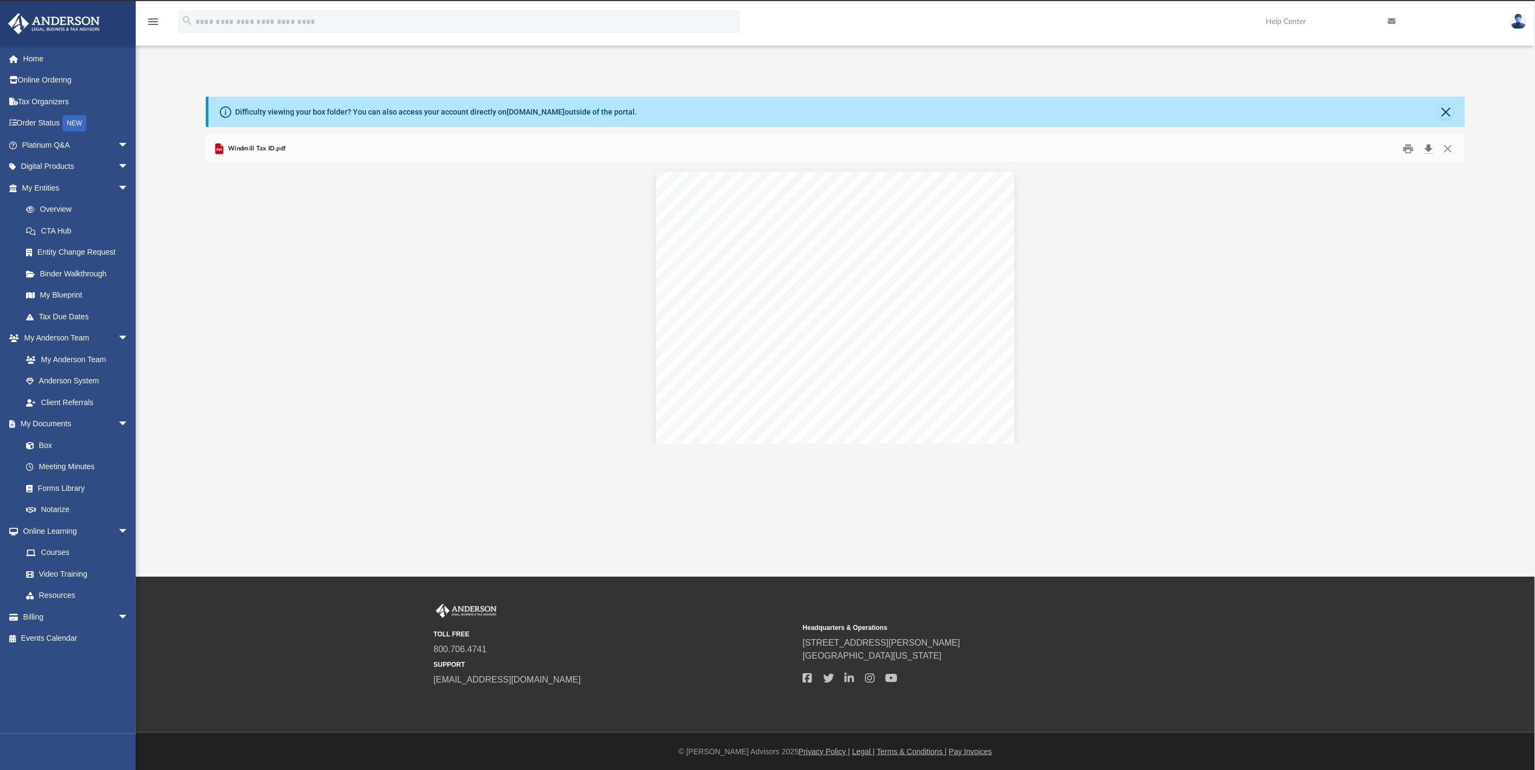
click at [1429, 148] on button "Download" at bounding box center [1429, 148] width 20 height 17
